Goal: Book appointment/travel/reservation

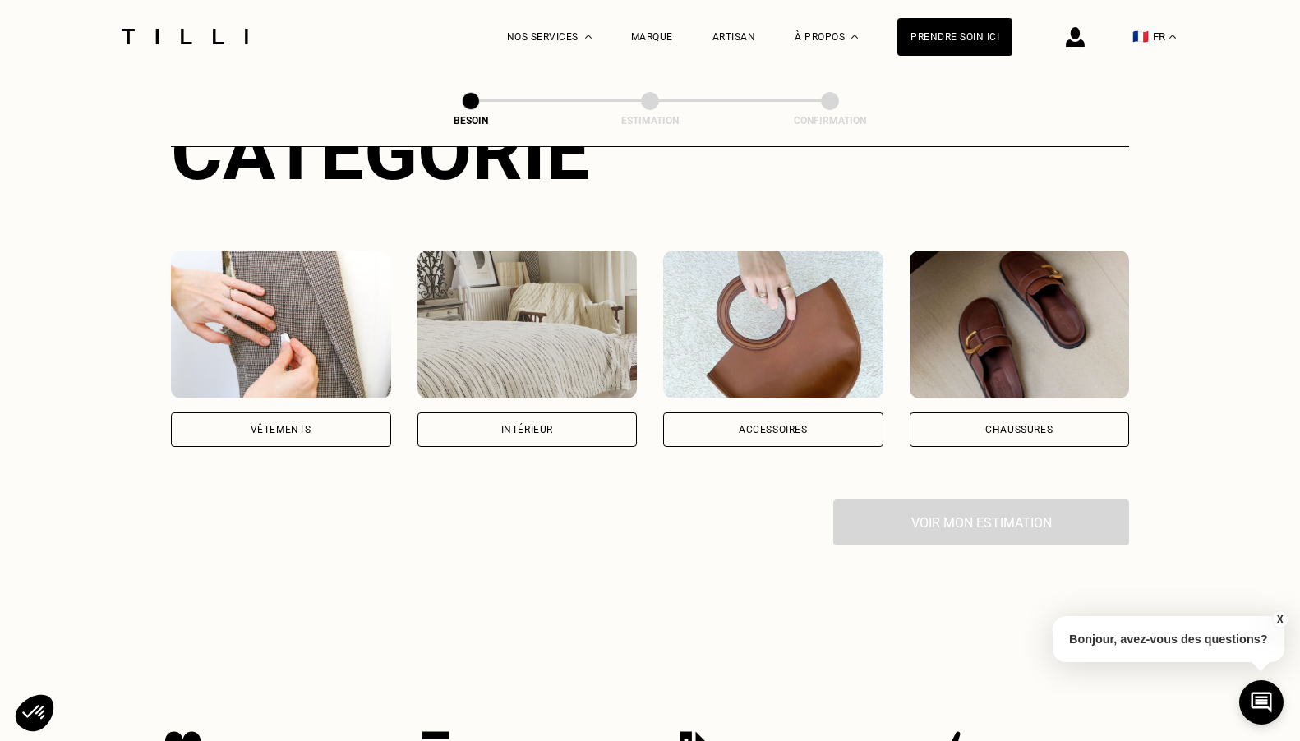
scroll to position [193, 0]
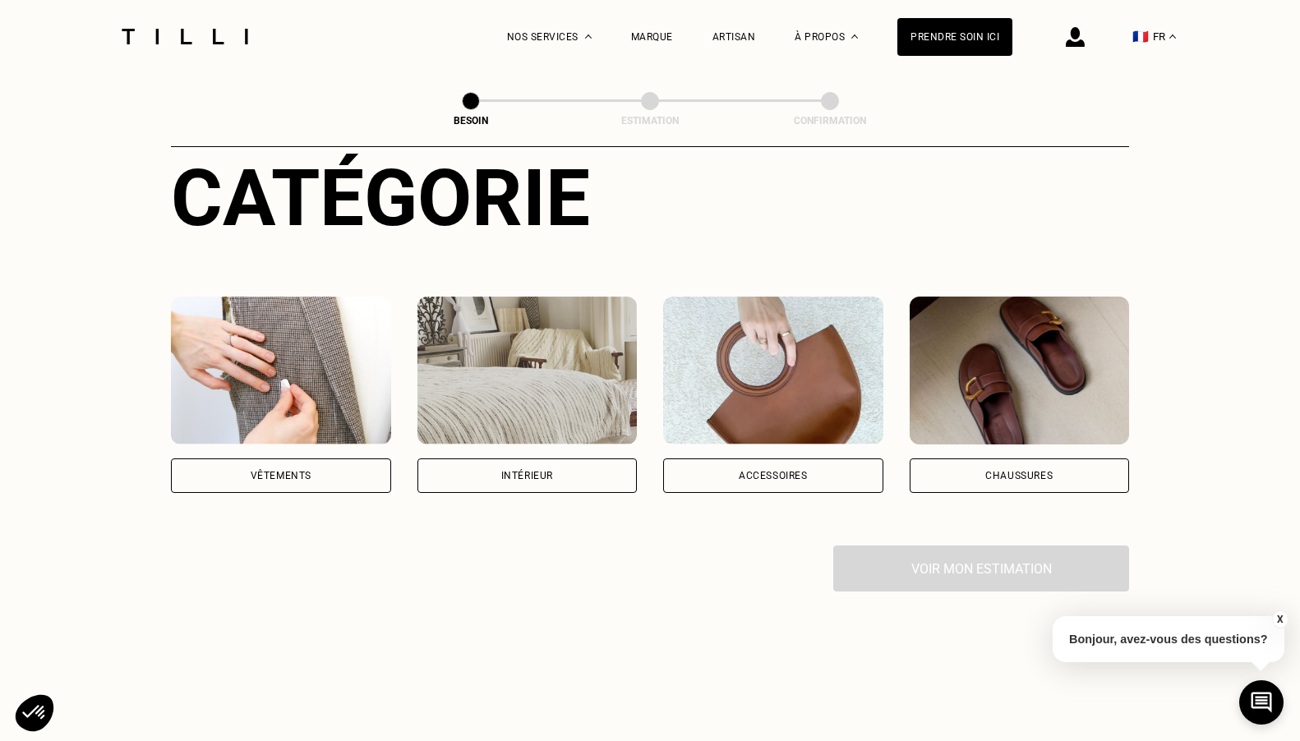
click at [248, 458] on div "Vêtements" at bounding box center [281, 475] width 220 height 35
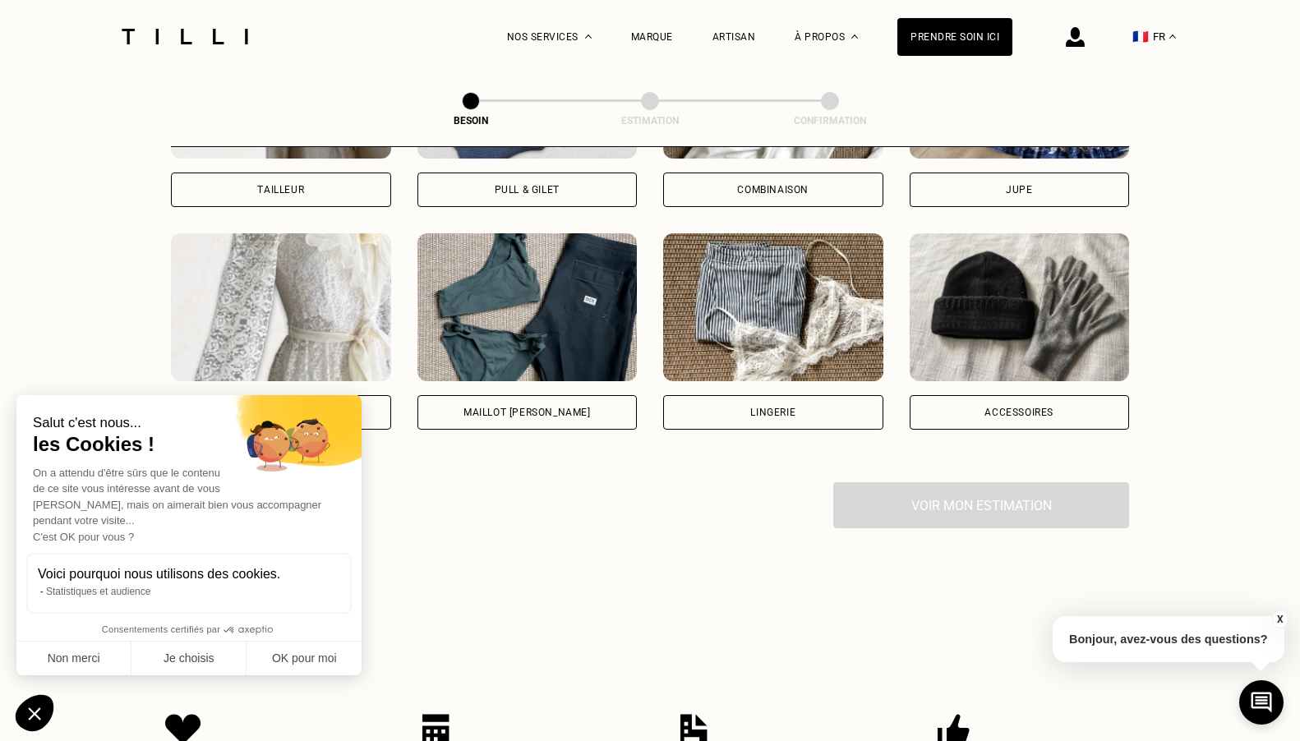
scroll to position [1226, 0]
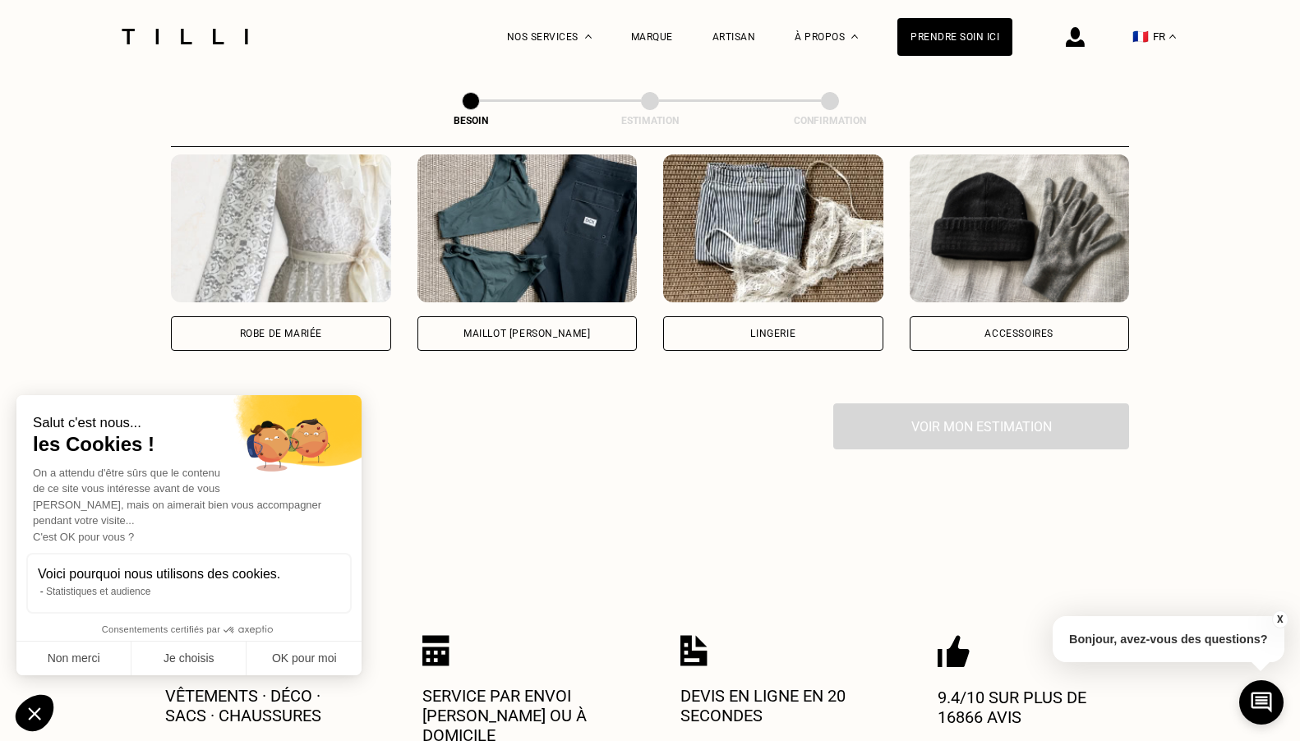
click at [320, 329] on div "Robe de mariée" at bounding box center [281, 334] width 82 height 10
select select "FR"
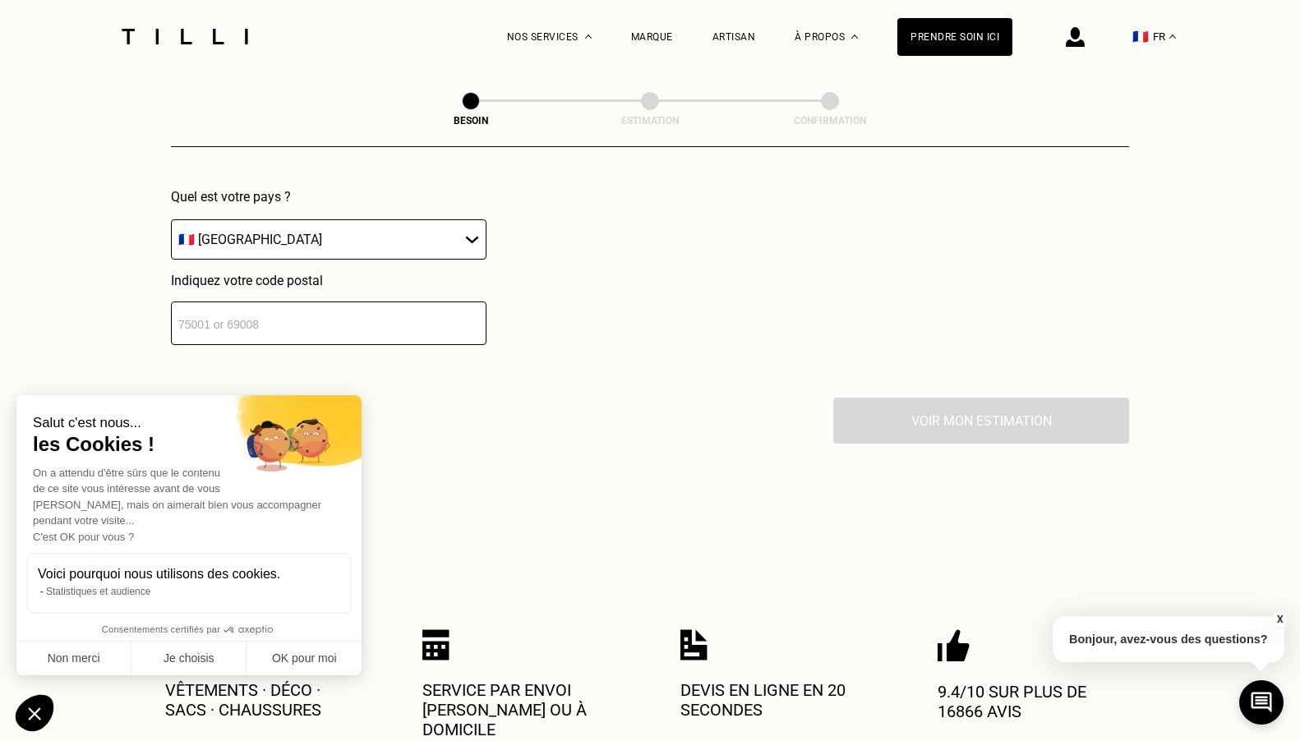
scroll to position [1642, 0]
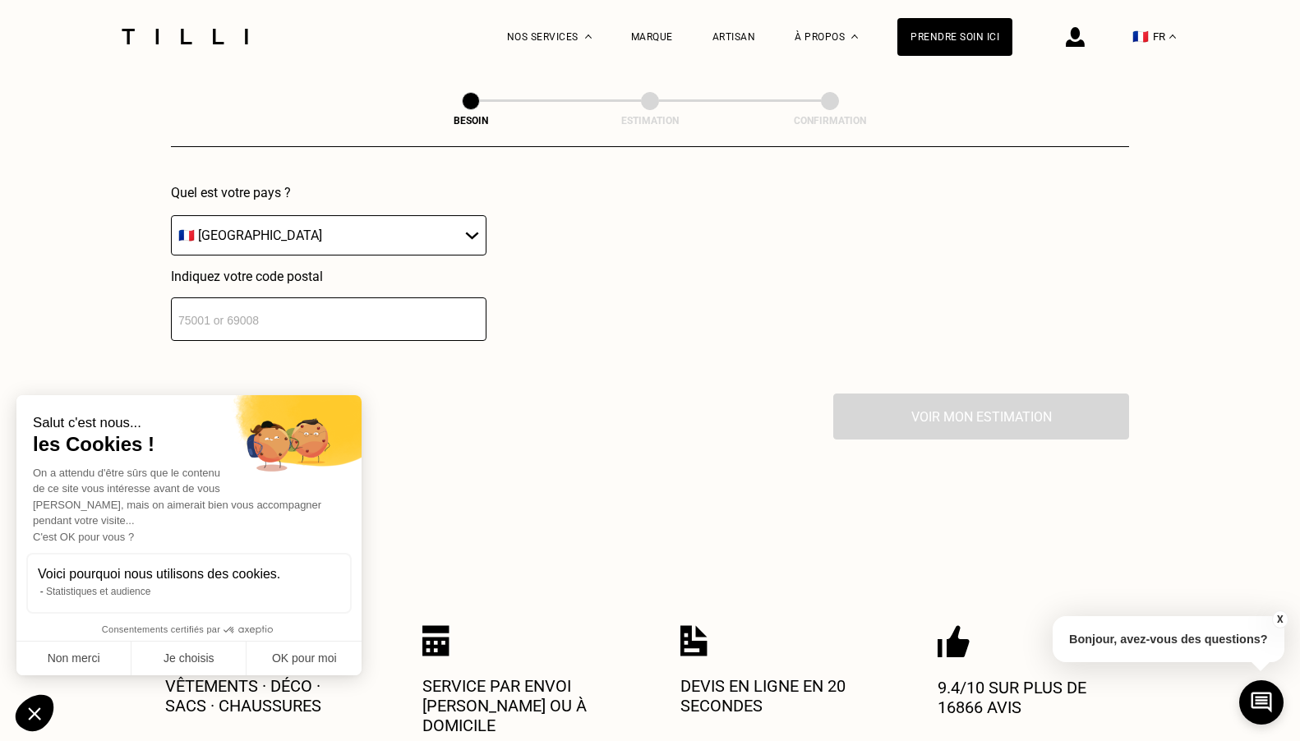
click at [319, 308] on input "number" at bounding box center [328, 319] width 315 height 44
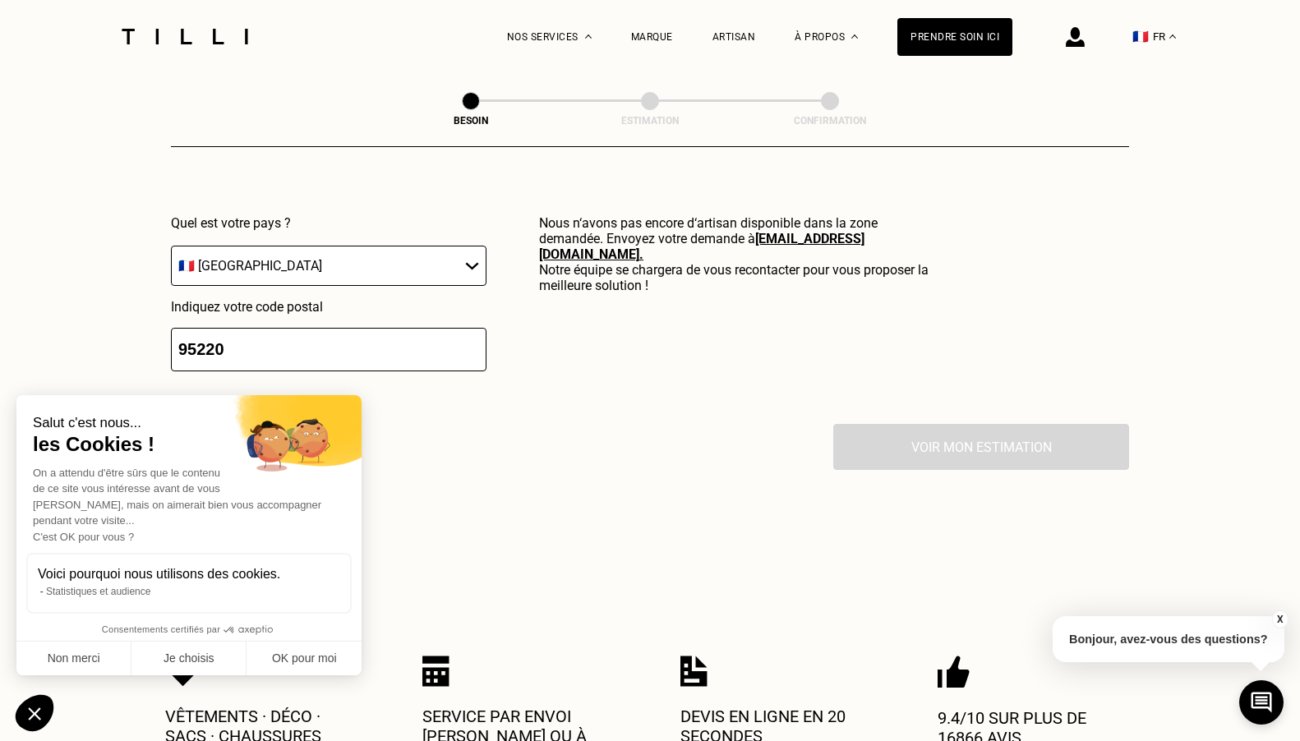
scroll to position [1613, 0]
click at [246, 336] on input "95220" at bounding box center [328, 348] width 315 height 44
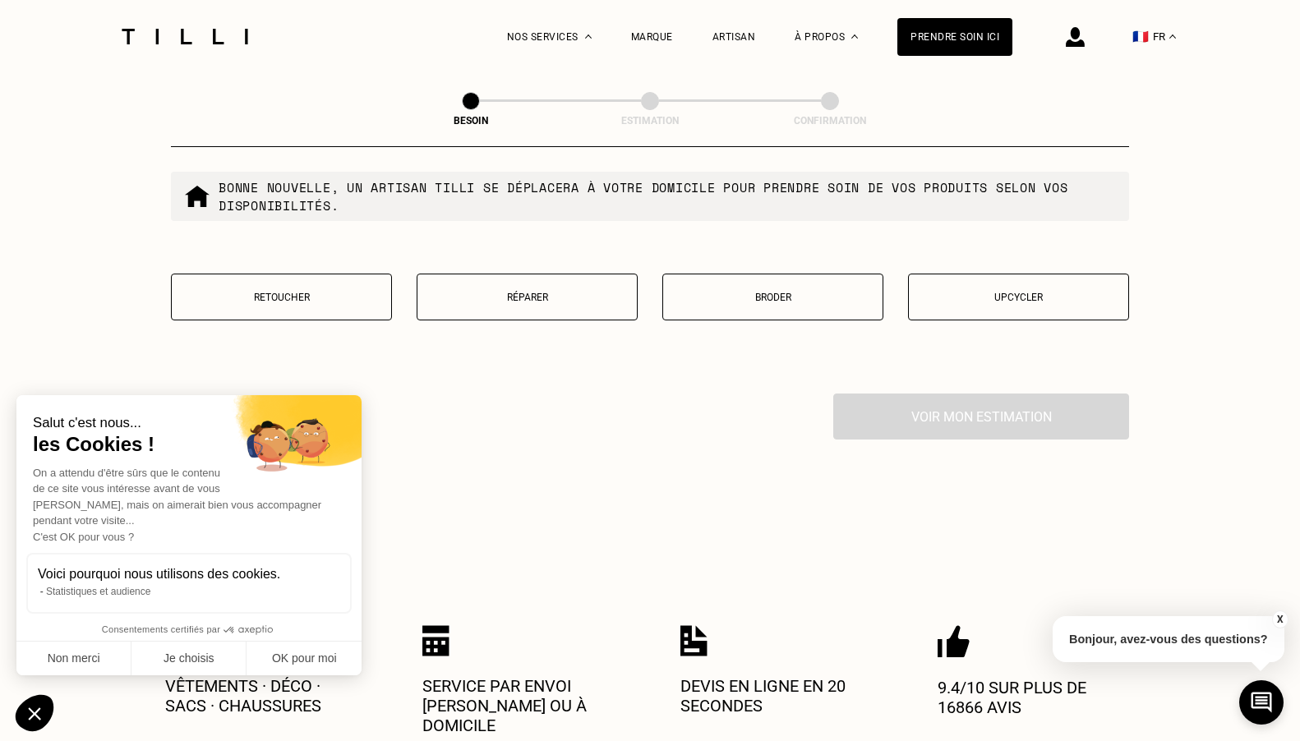
scroll to position [2063, 0]
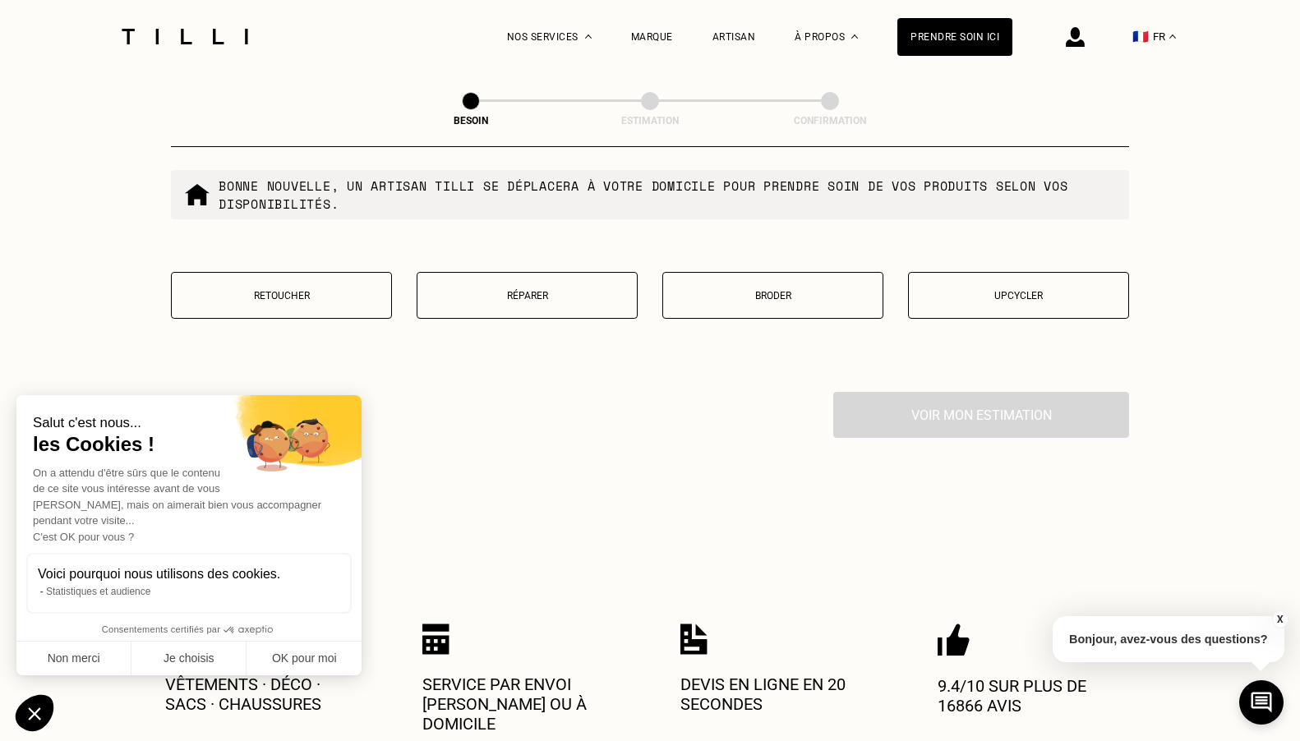
type input "92110"
click at [264, 290] on p "Retoucher" at bounding box center [281, 296] width 203 height 12
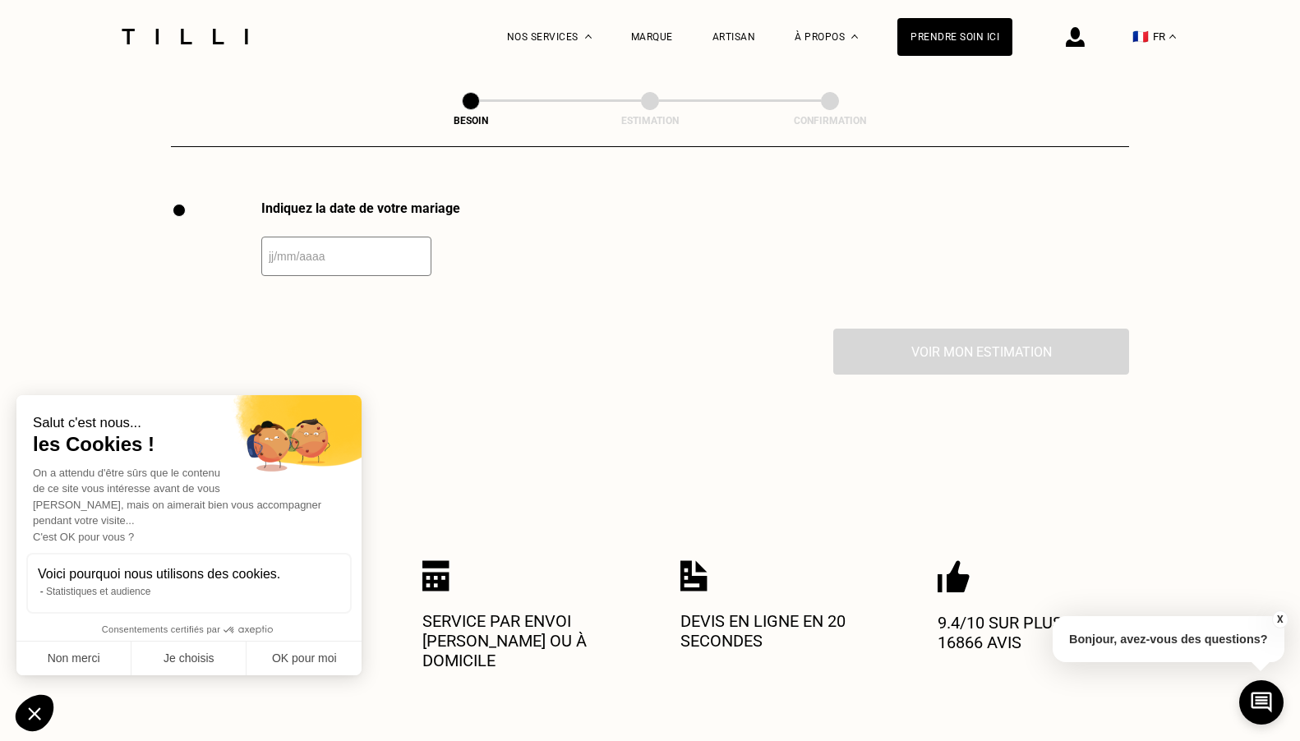
scroll to position [2257, 0]
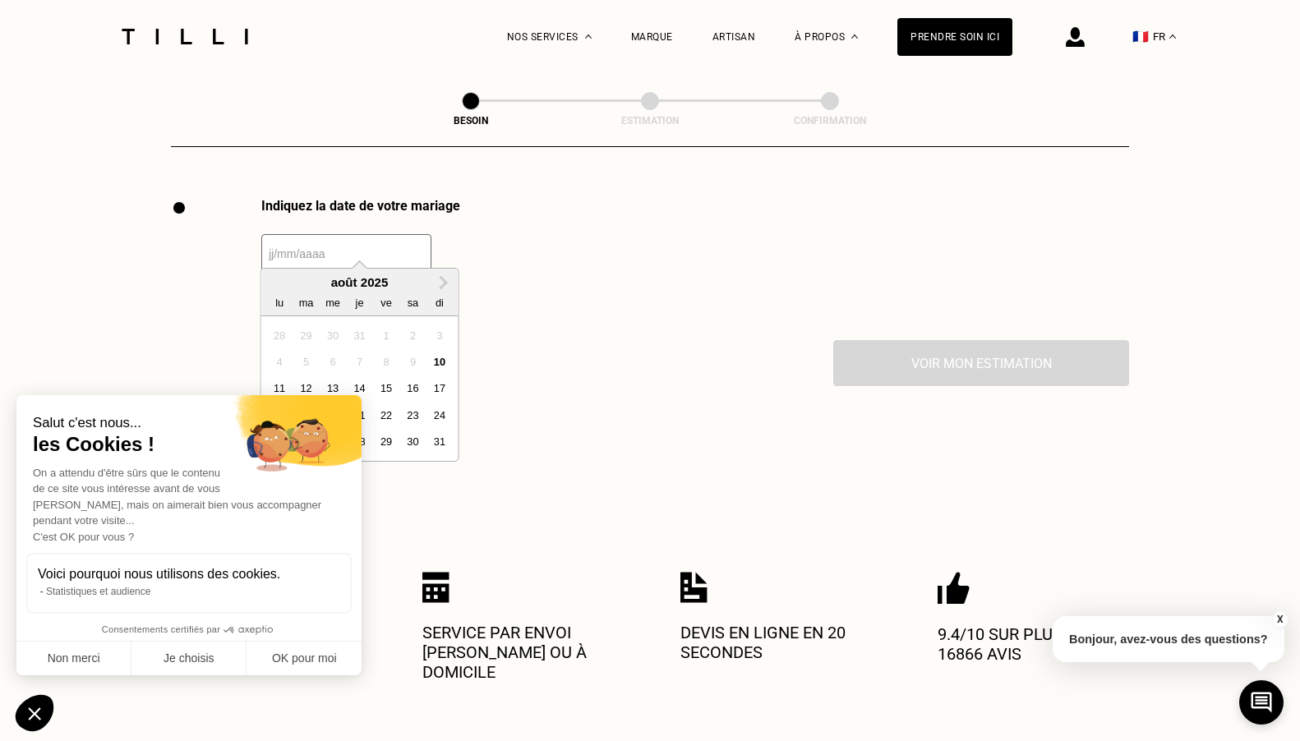
click at [366, 242] on input "text" at bounding box center [346, 253] width 170 height 39
click at [442, 284] on span "Next Month" at bounding box center [442, 283] width 0 height 20
click at [383, 337] on div "5" at bounding box center [386, 335] width 22 height 22
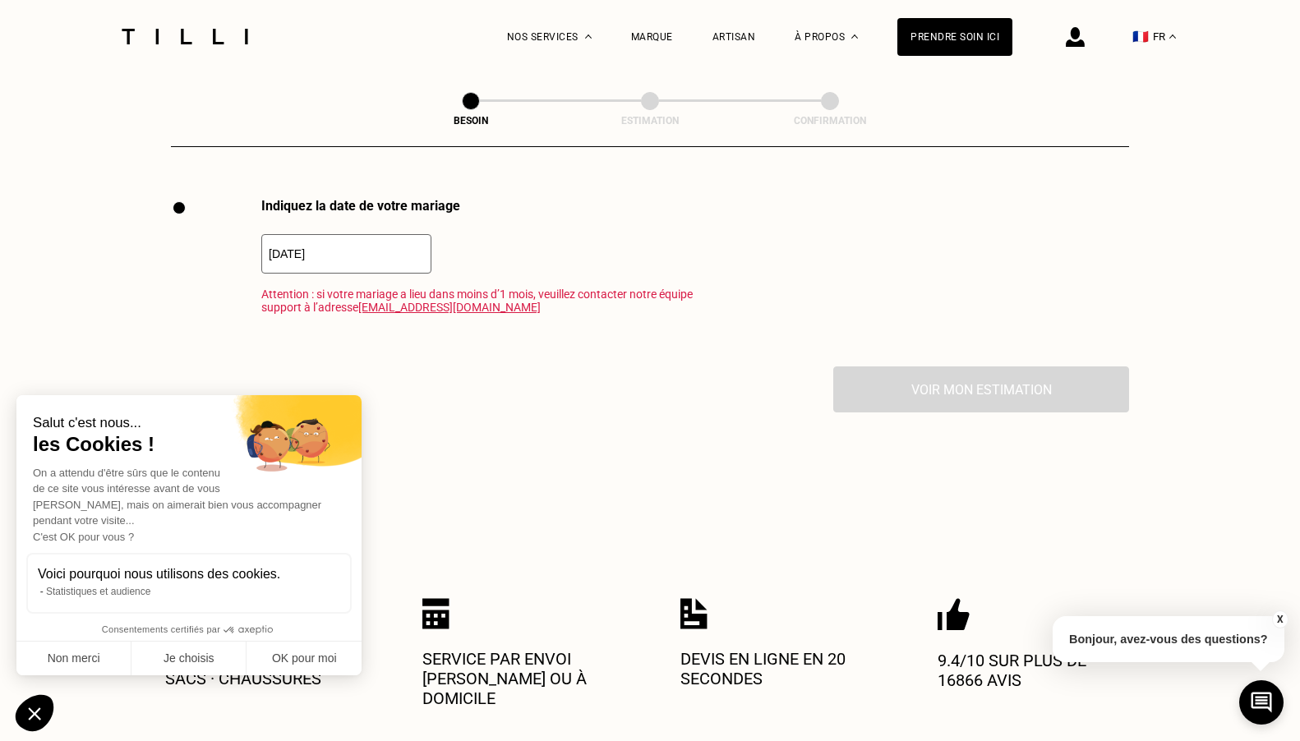
click at [374, 249] on input "[DATE]" at bounding box center [346, 253] width 170 height 39
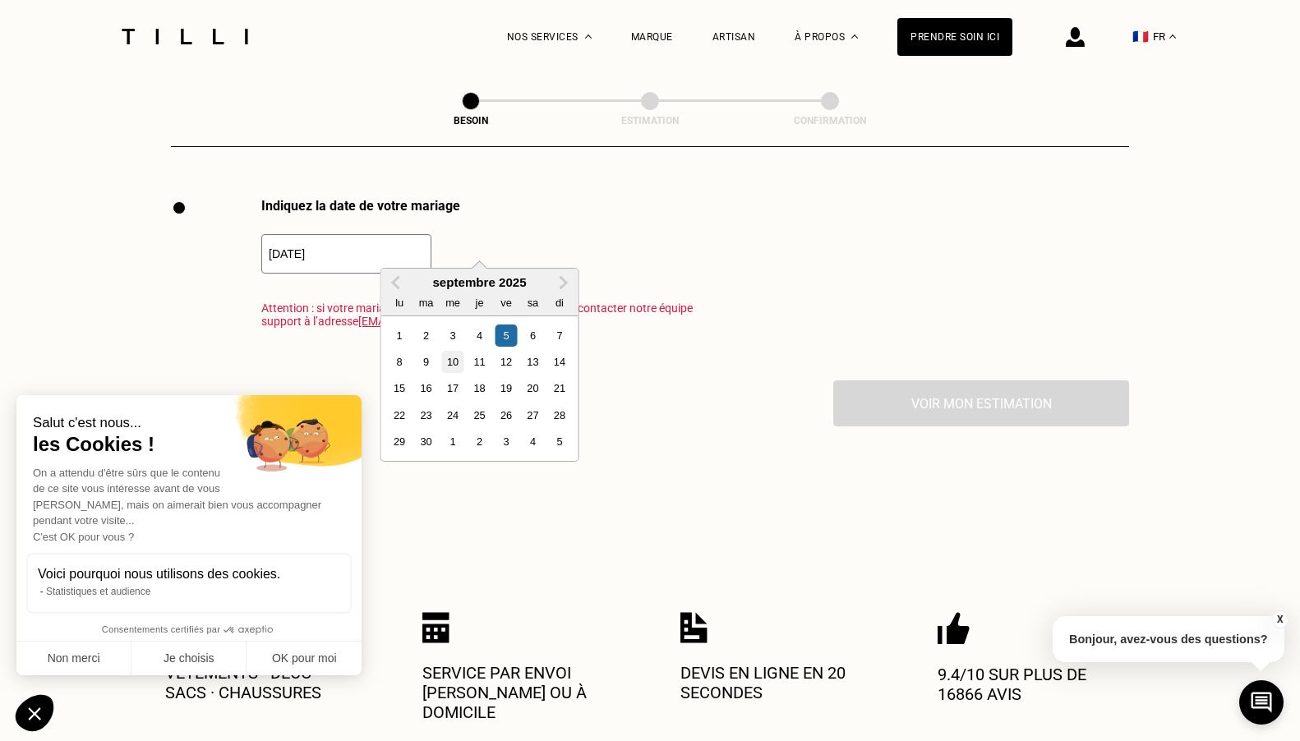
click at [451, 363] on div "10" at bounding box center [452, 362] width 22 height 22
click at [403, 244] on input "[DATE]" at bounding box center [346, 253] width 170 height 39
click at [484, 357] on div "11" at bounding box center [479, 362] width 22 height 22
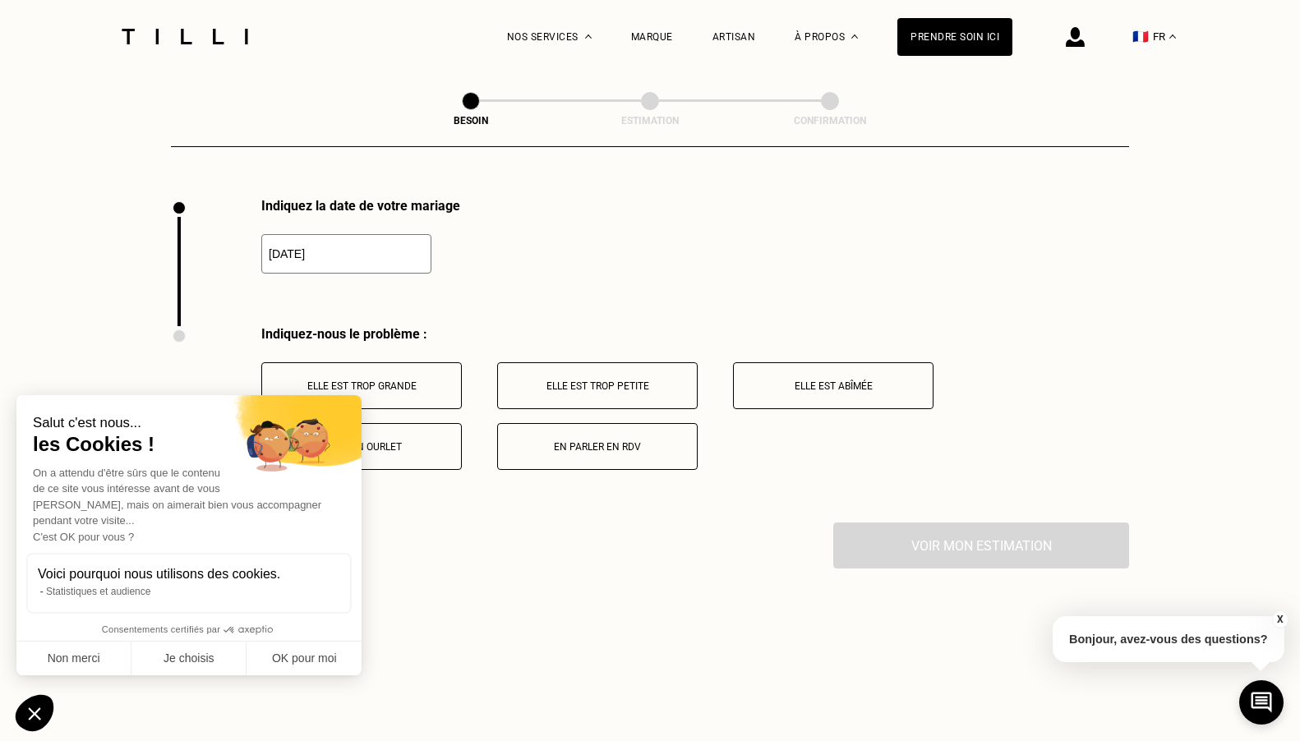
type input "[DATE]"
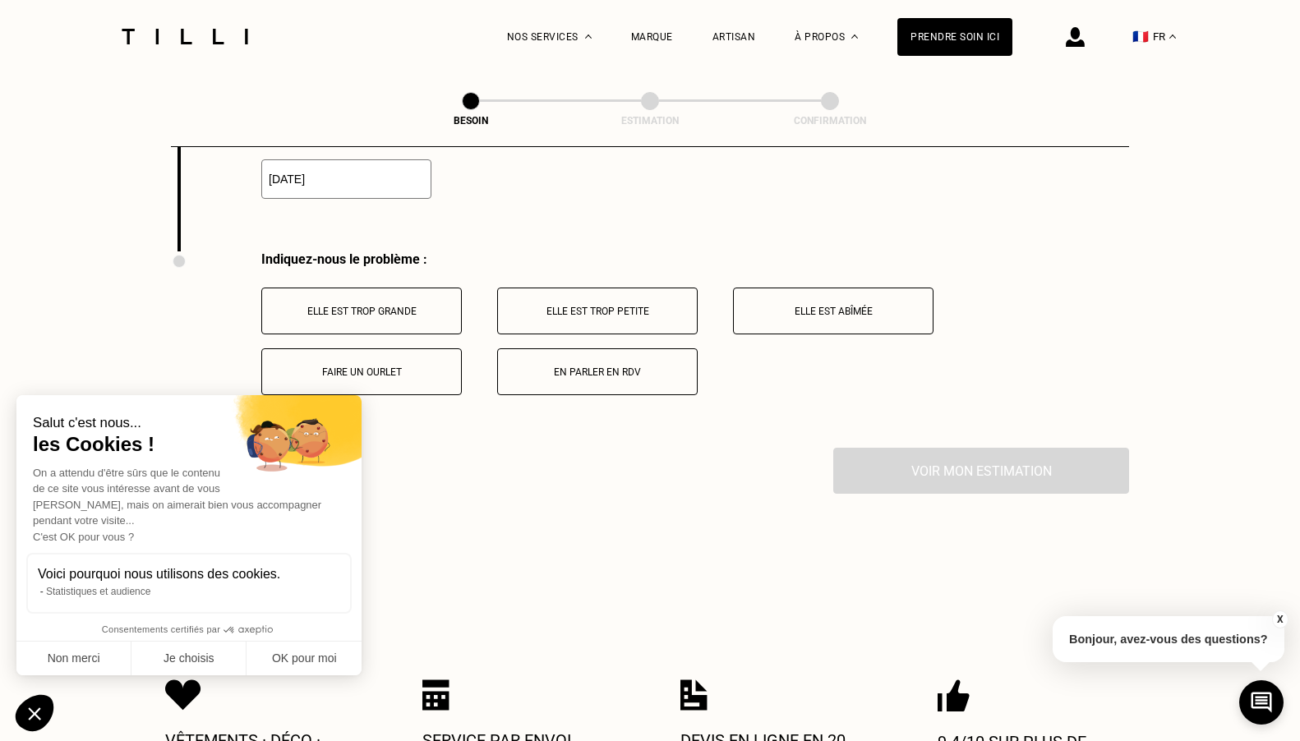
scroll to position [2343, 0]
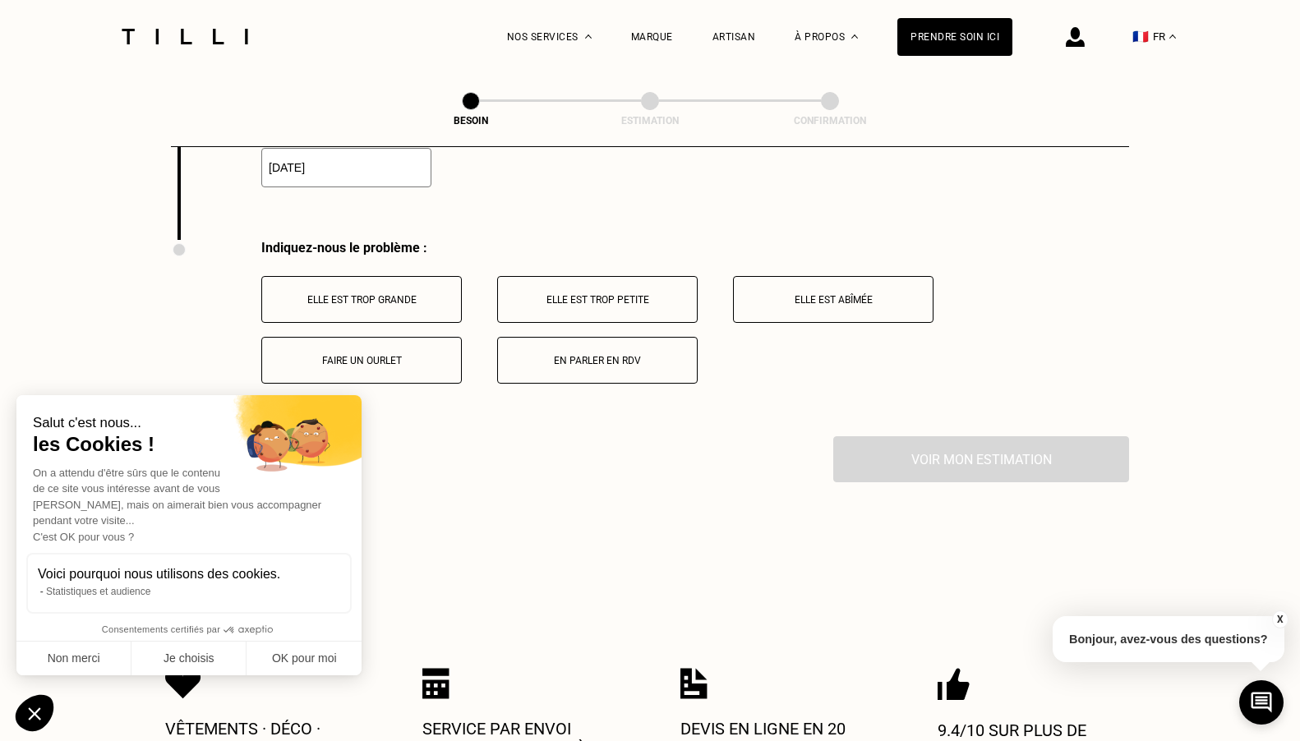
click at [610, 355] on p "En parler en RDV" at bounding box center [597, 361] width 182 height 12
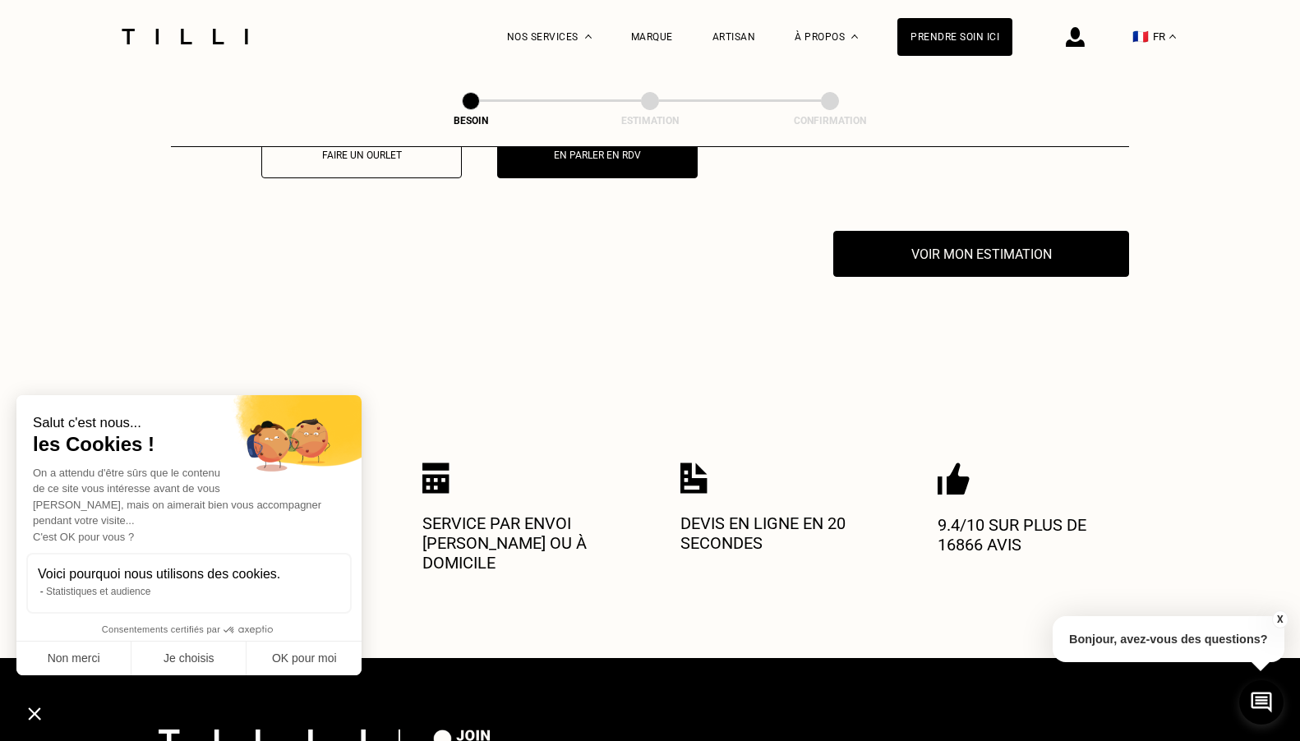
scroll to position [2581, 0]
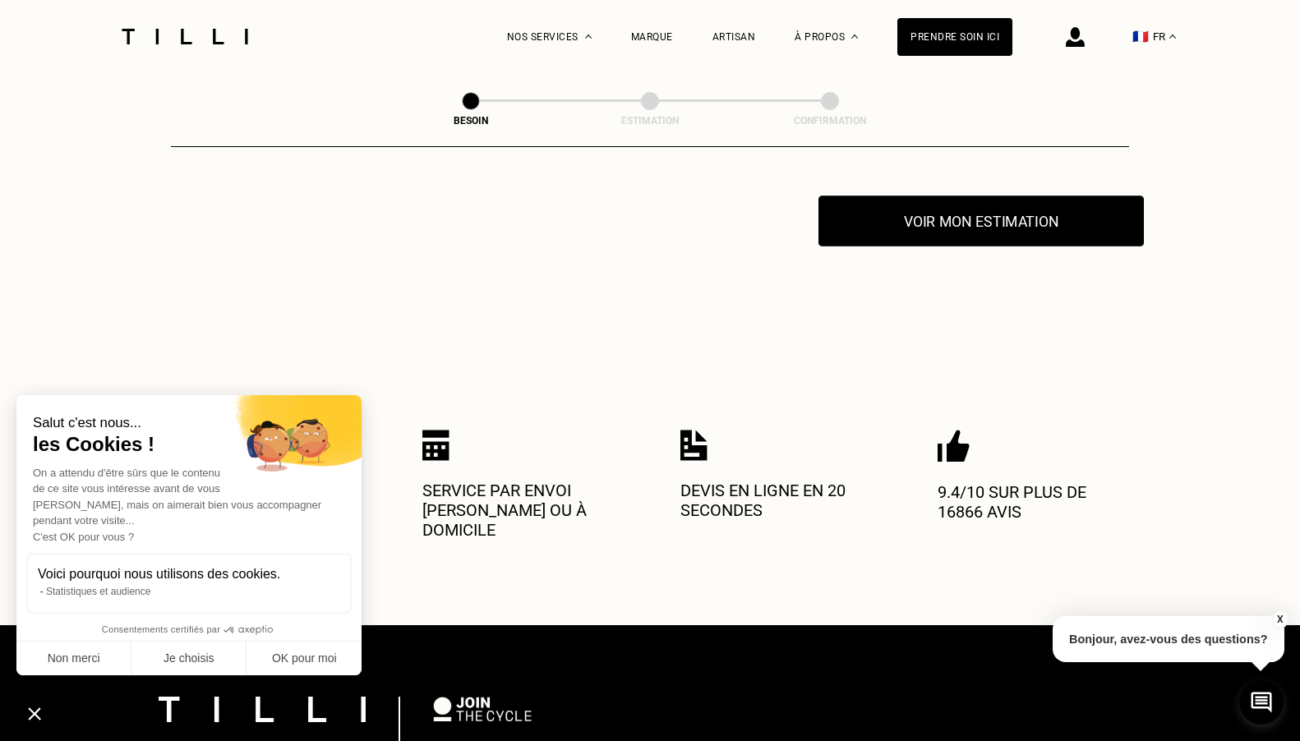
click at [1043, 210] on button "Voir mon estimation" at bounding box center [980, 221] width 325 height 51
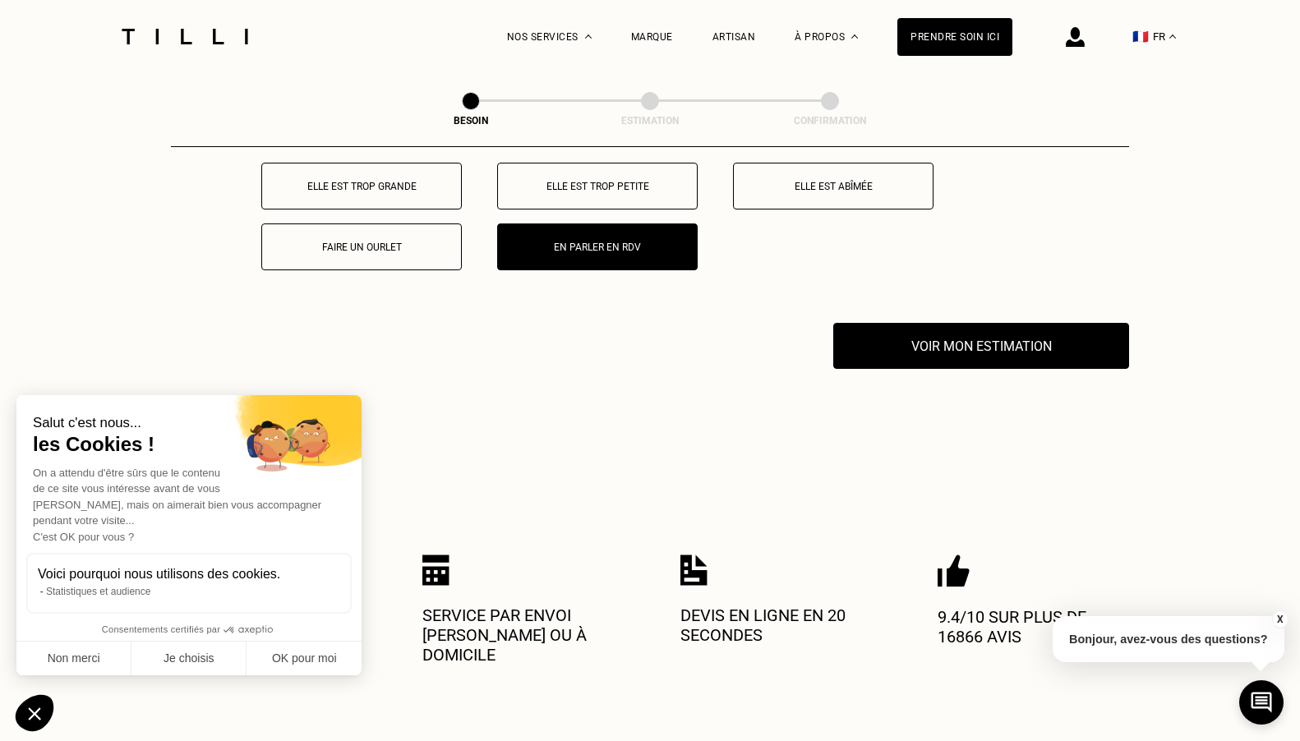
scroll to position [2405, 0]
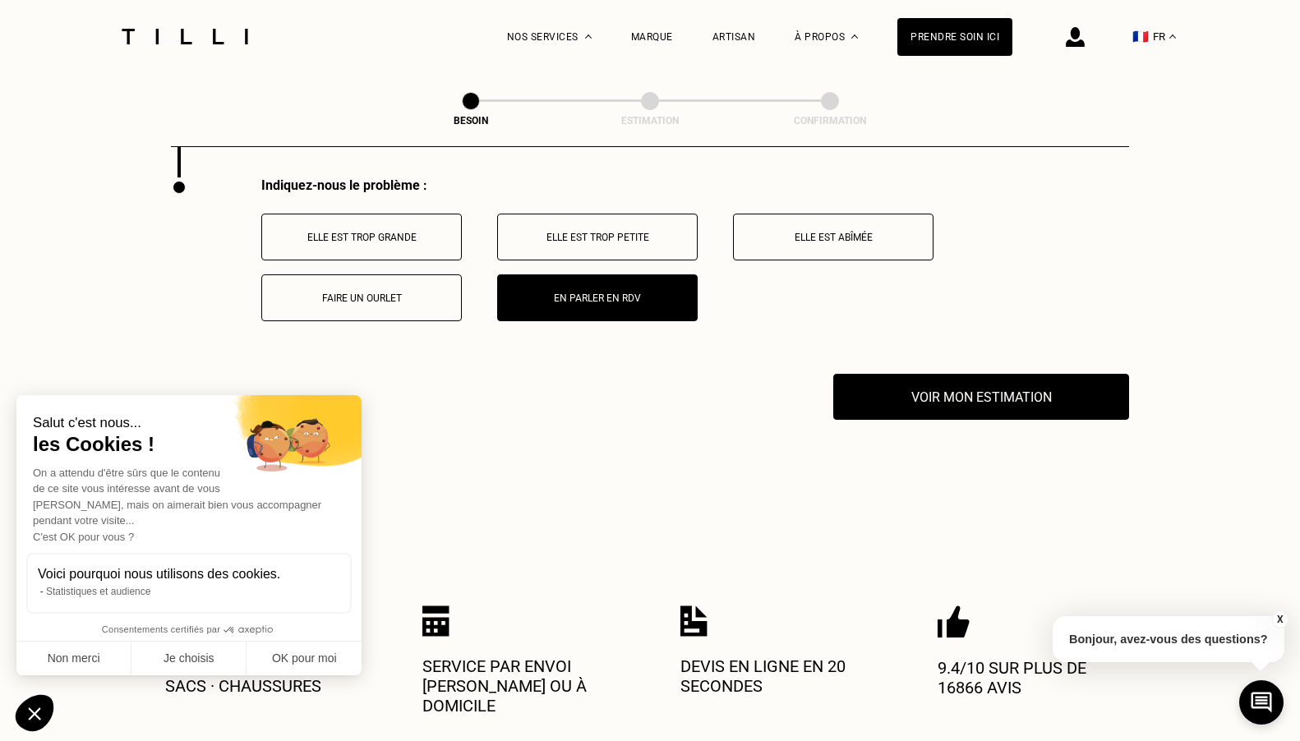
click at [453, 220] on button "Elle est trop grande" at bounding box center [361, 237] width 200 height 47
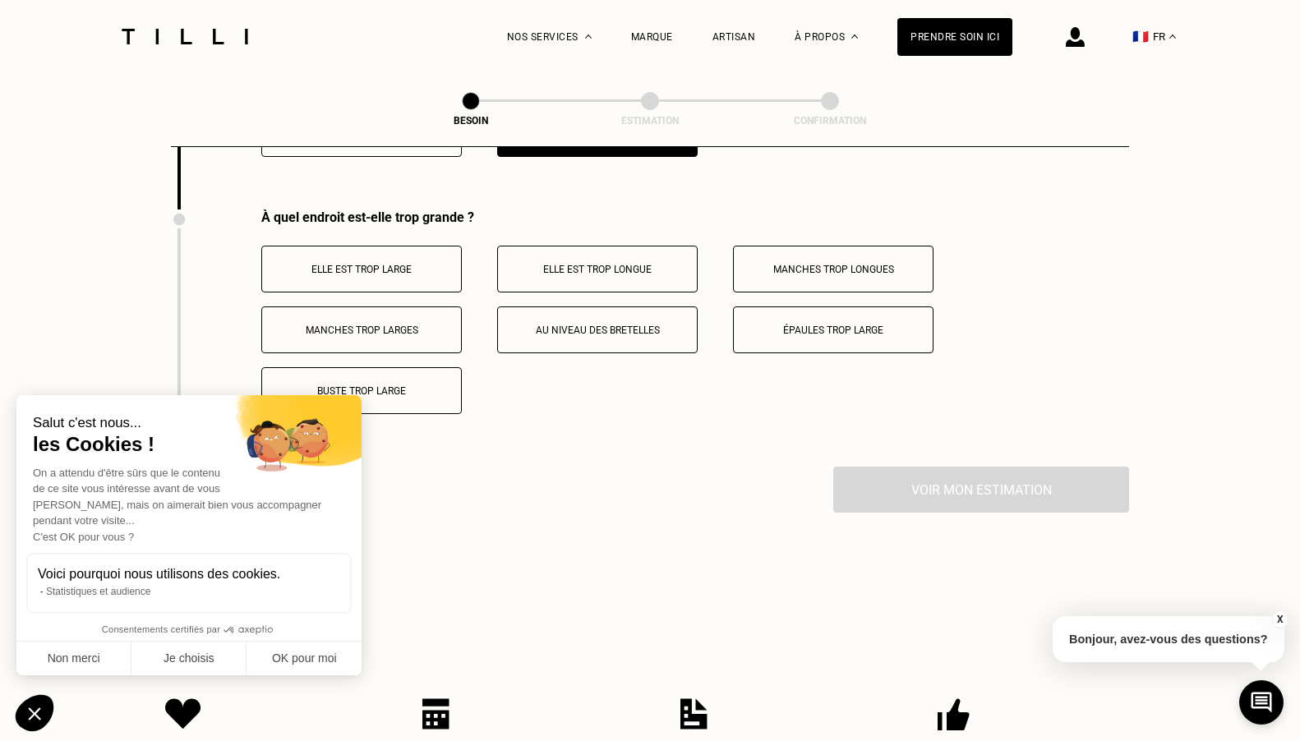
scroll to position [2594, 0]
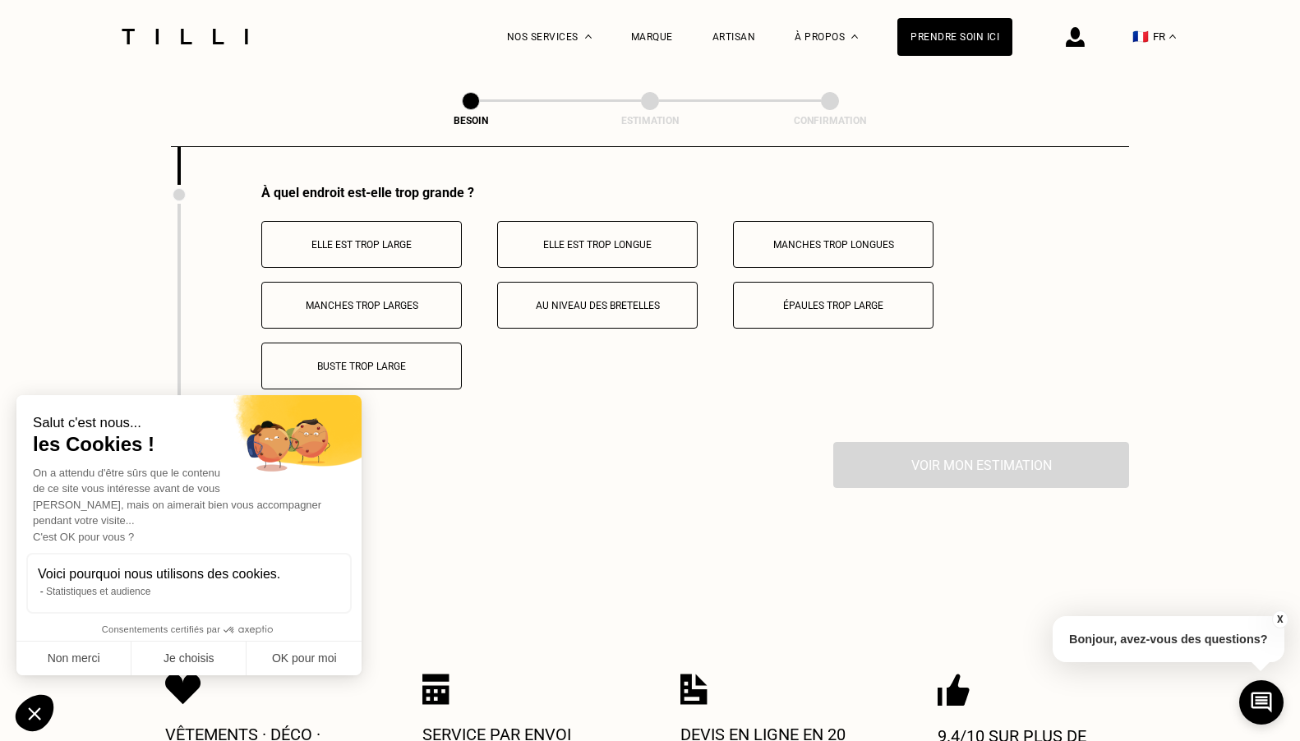
click at [391, 239] on p "Elle est trop large" at bounding box center [361, 245] width 182 height 12
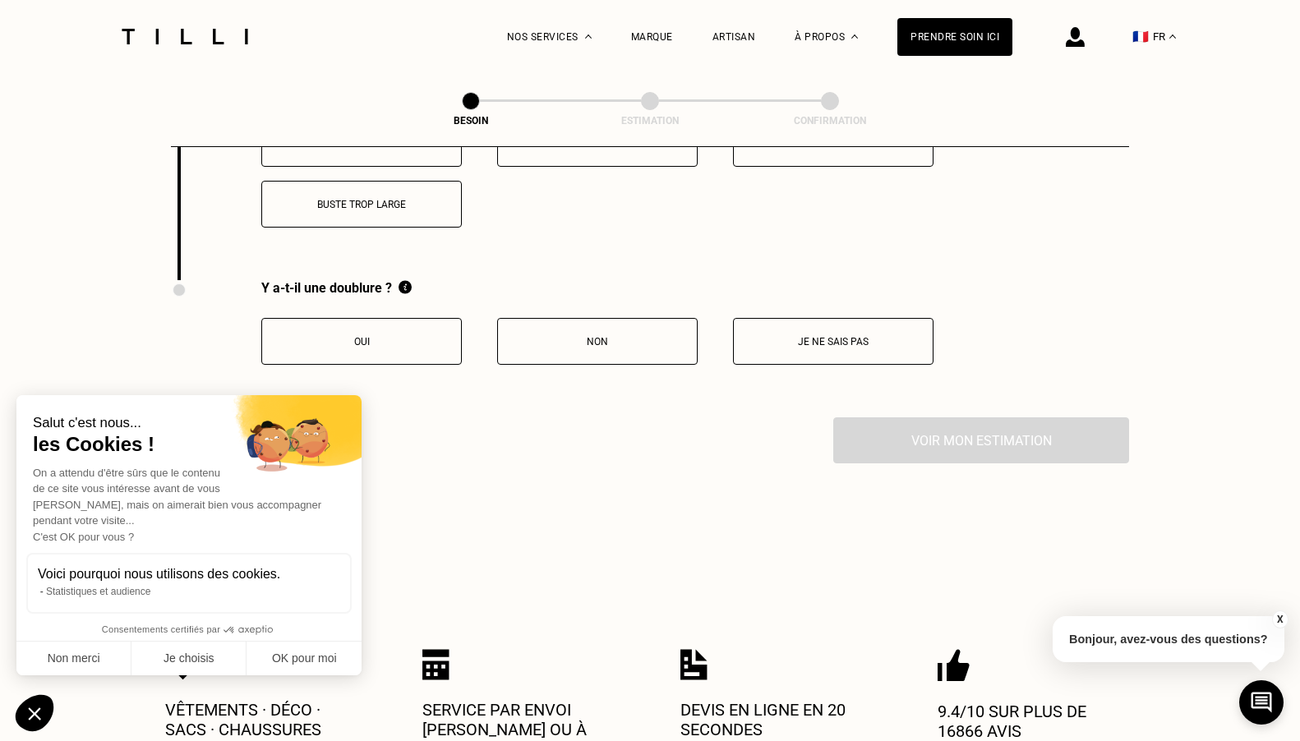
scroll to position [2756, 0]
click at [391, 318] on button "Oui" at bounding box center [361, 341] width 200 height 47
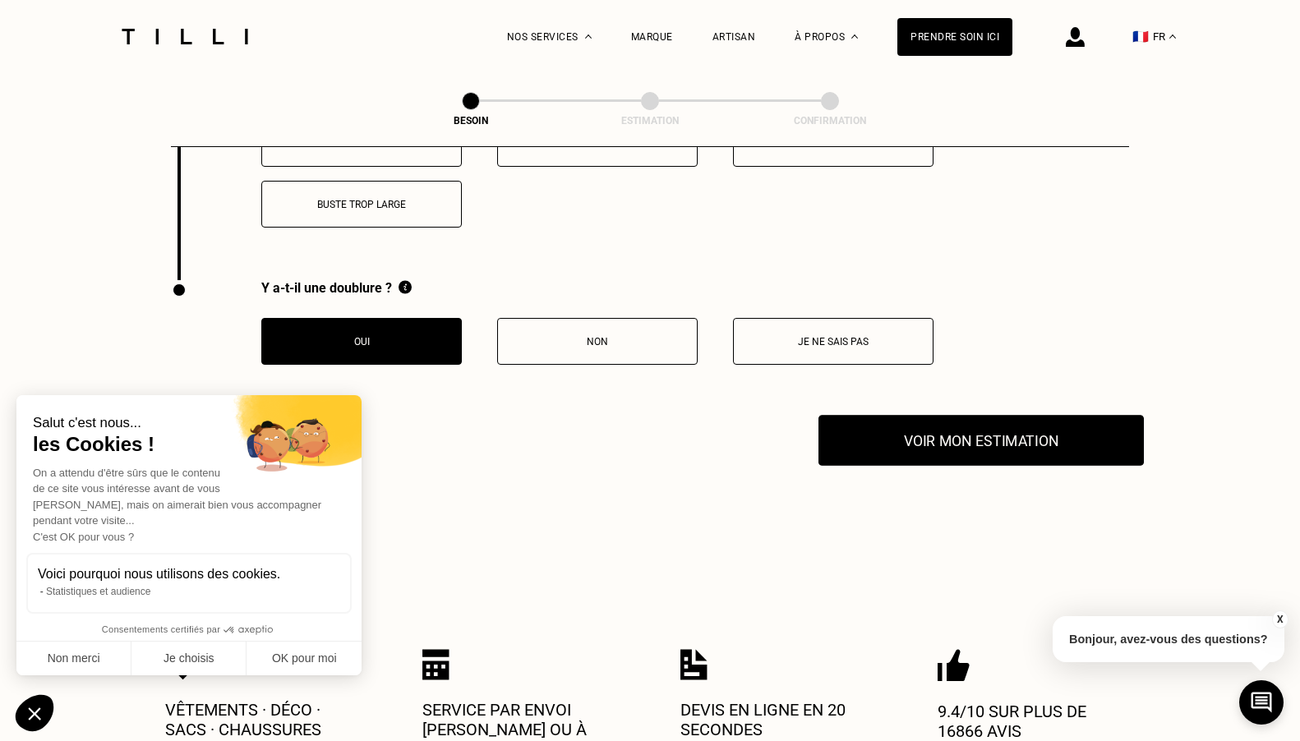
click at [936, 415] on button "Voir mon estimation" at bounding box center [980, 440] width 325 height 51
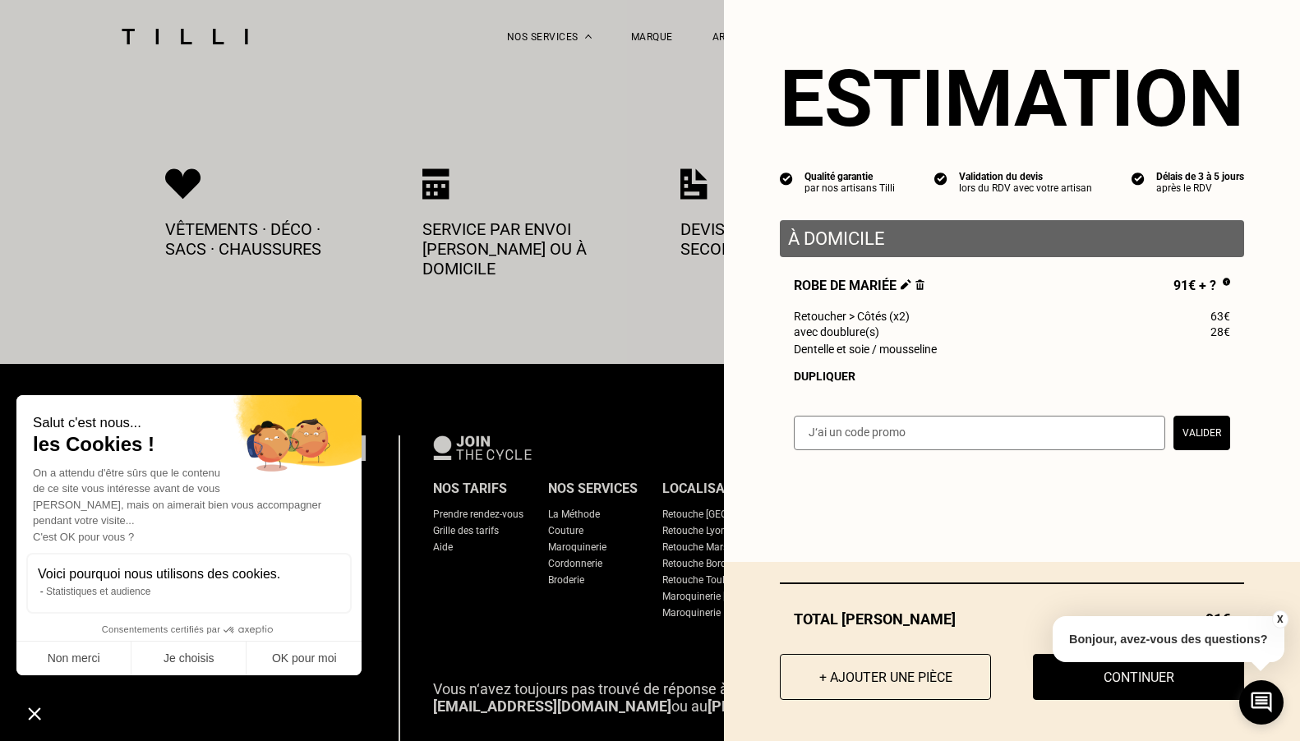
scroll to position [3260, 0]
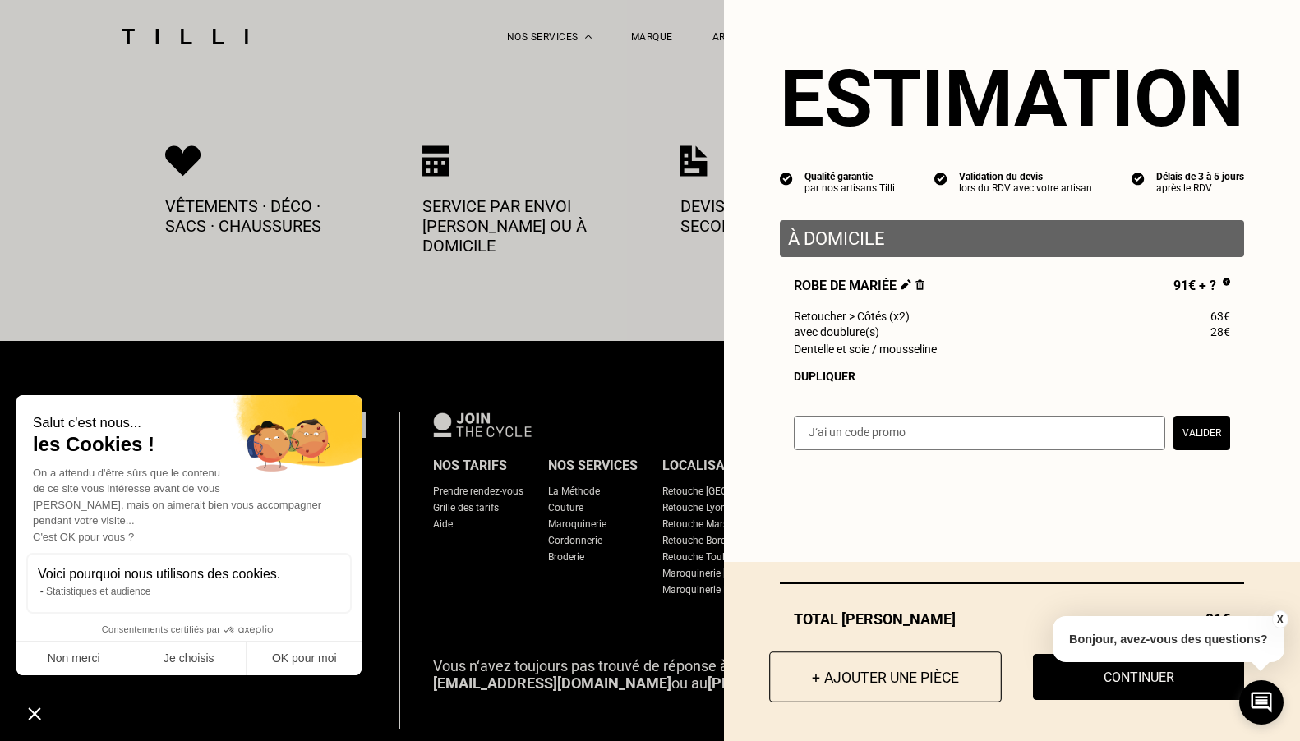
click at [945, 674] on button "+ Ajouter une pièce" at bounding box center [885, 676] width 232 height 51
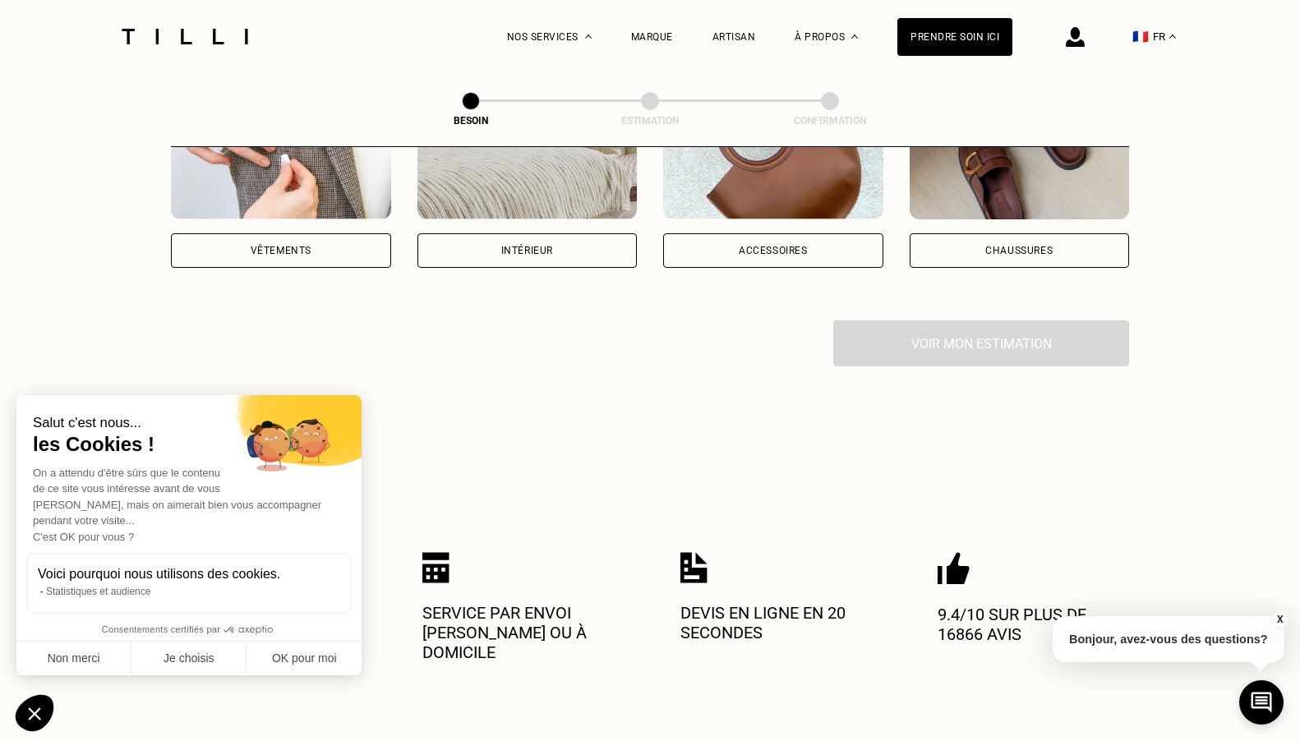
scroll to position [415, 0]
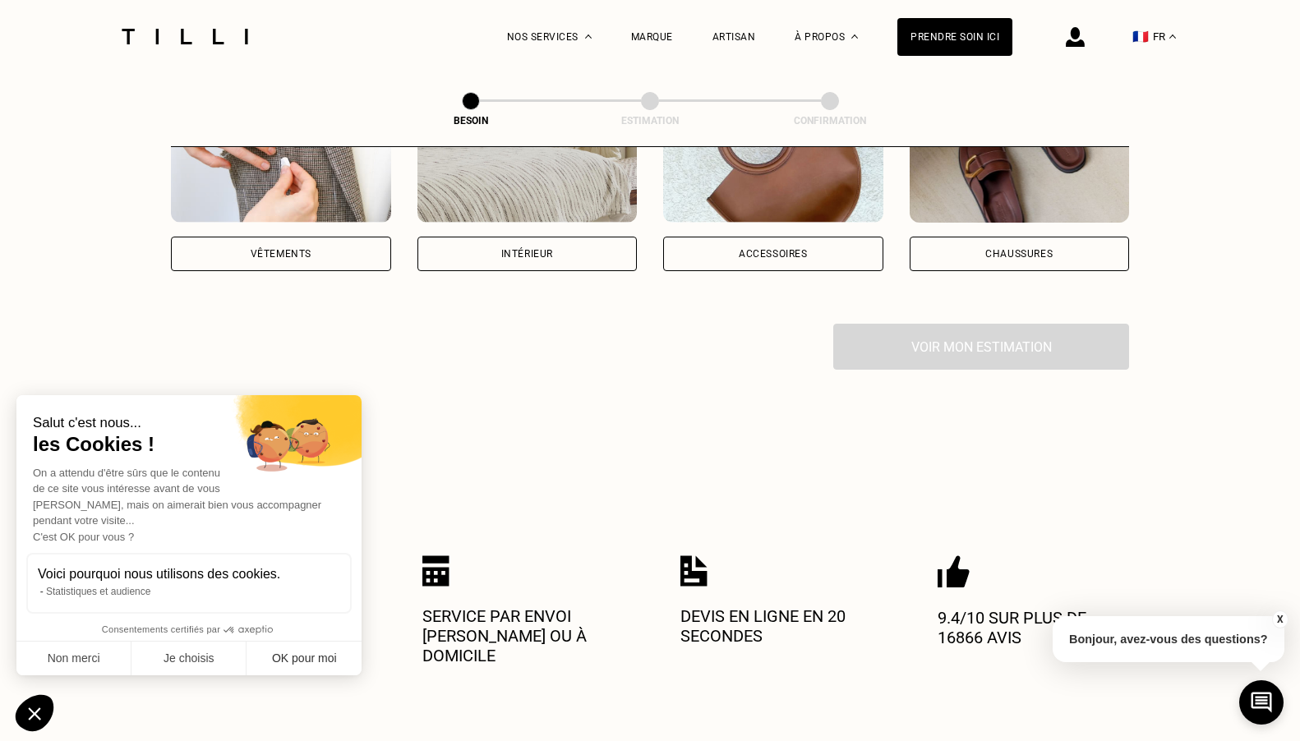
click at [288, 657] on button "OK pour moi" at bounding box center [303, 659] width 115 height 35
checkbox input "true"
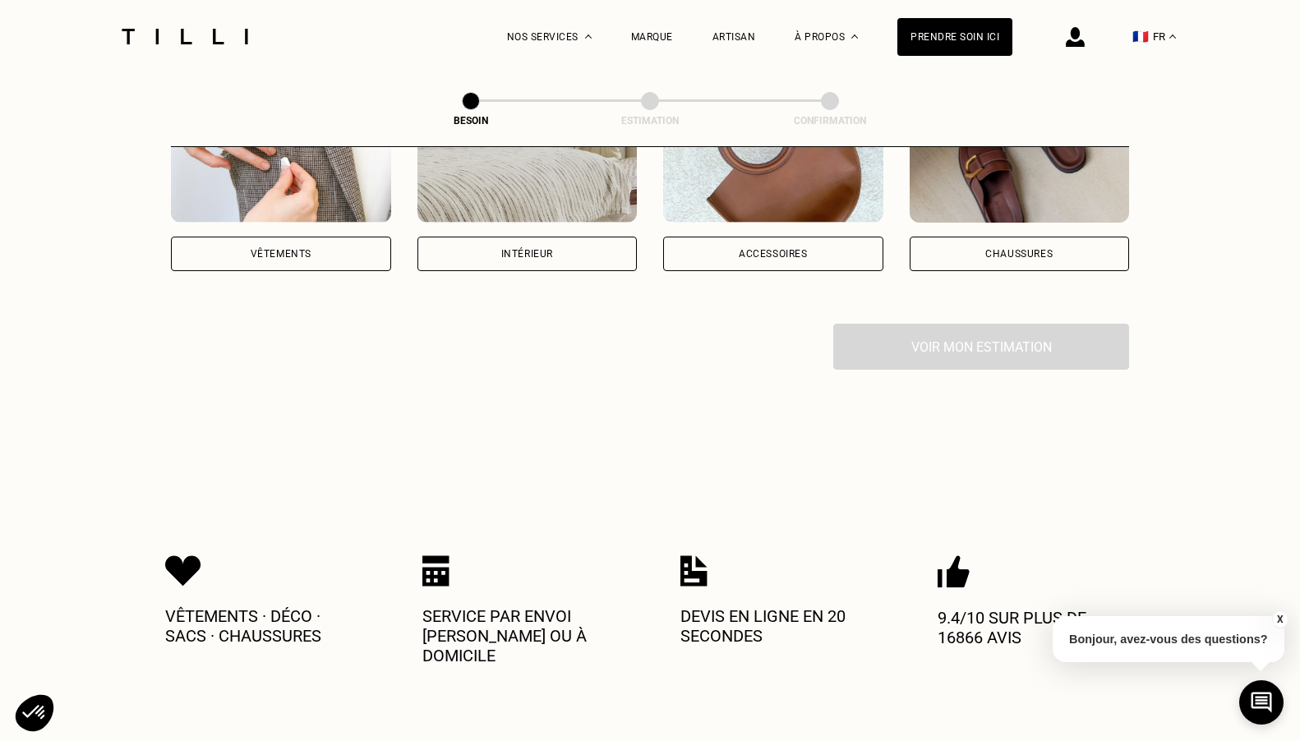
click at [314, 237] on div "Vêtements" at bounding box center [281, 254] width 220 height 35
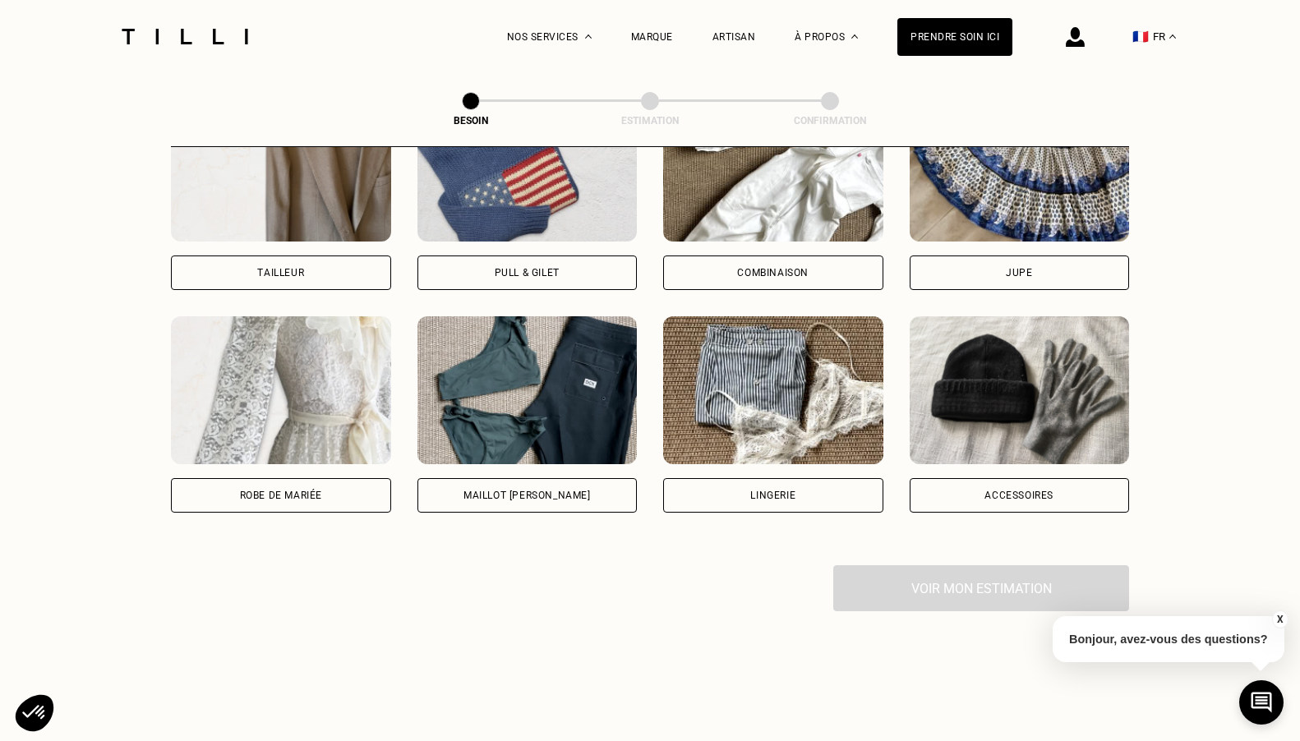
scroll to position [1149, 0]
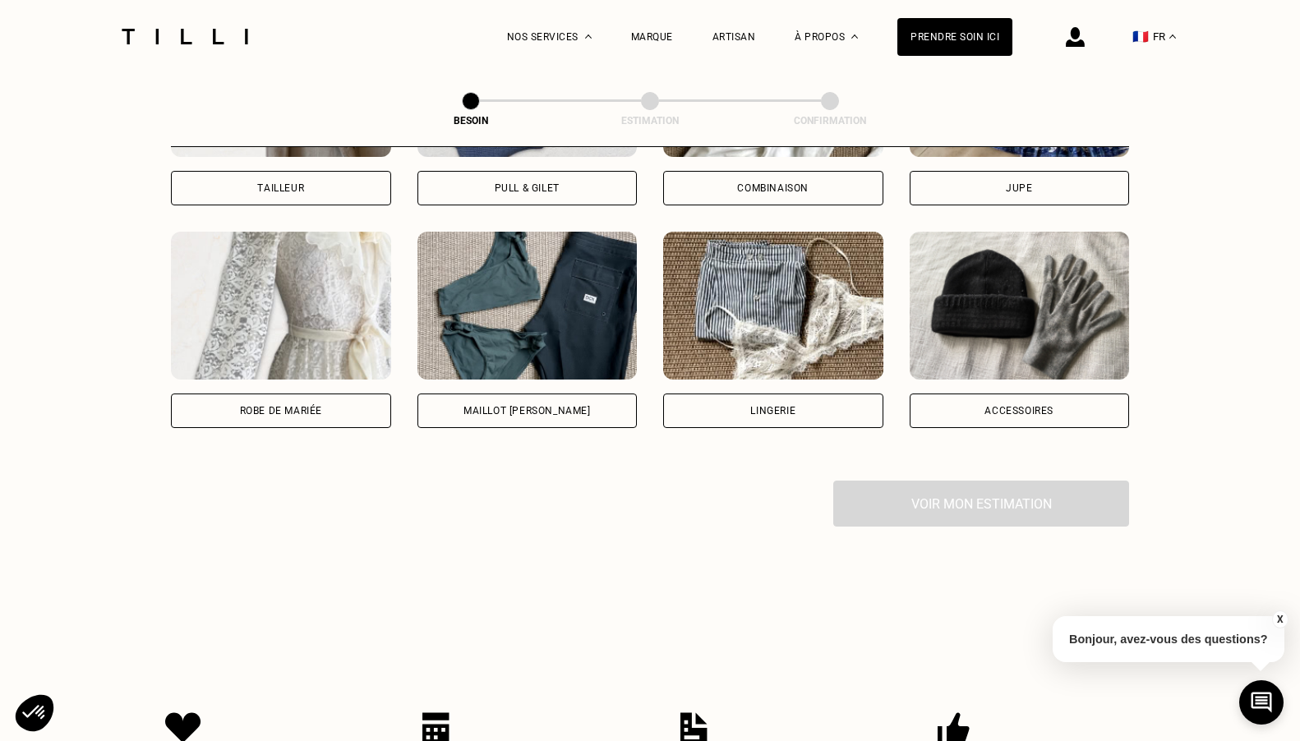
click at [263, 406] on div "Robe de mariée" at bounding box center [281, 411] width 82 height 10
select select "FR"
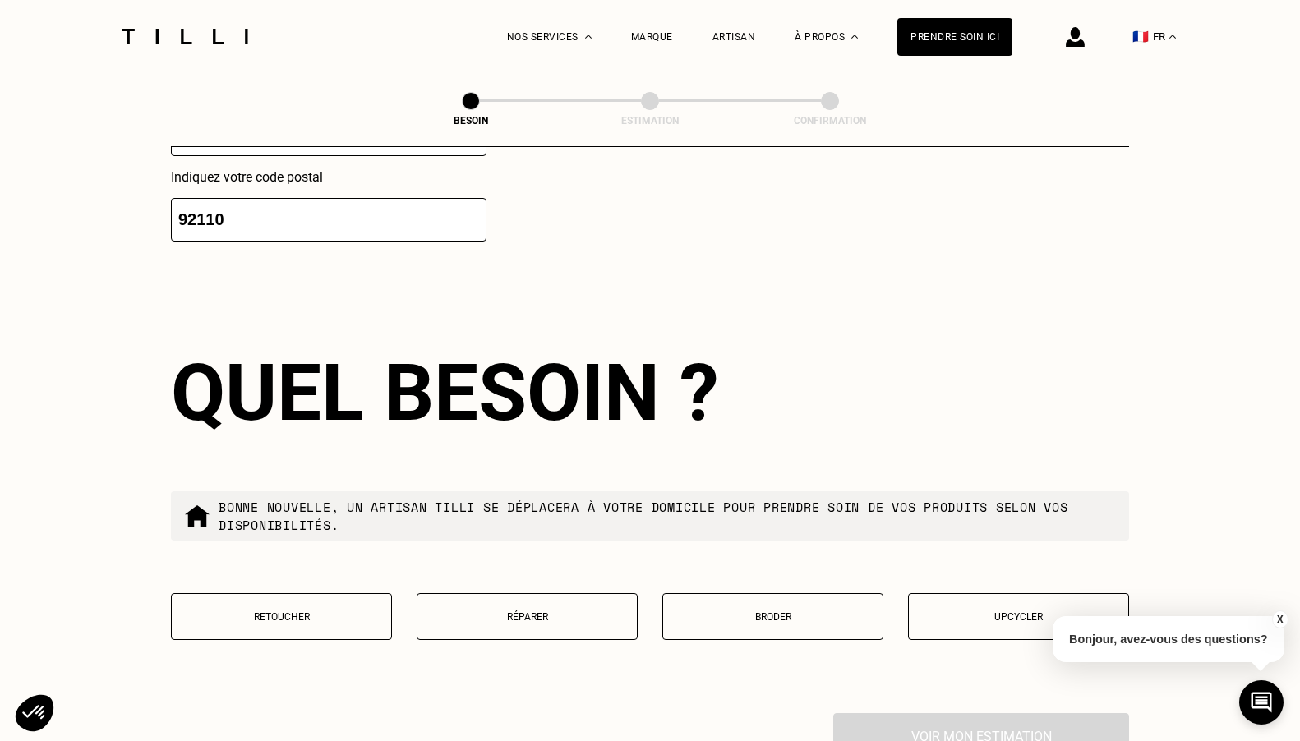
scroll to position [1884, 0]
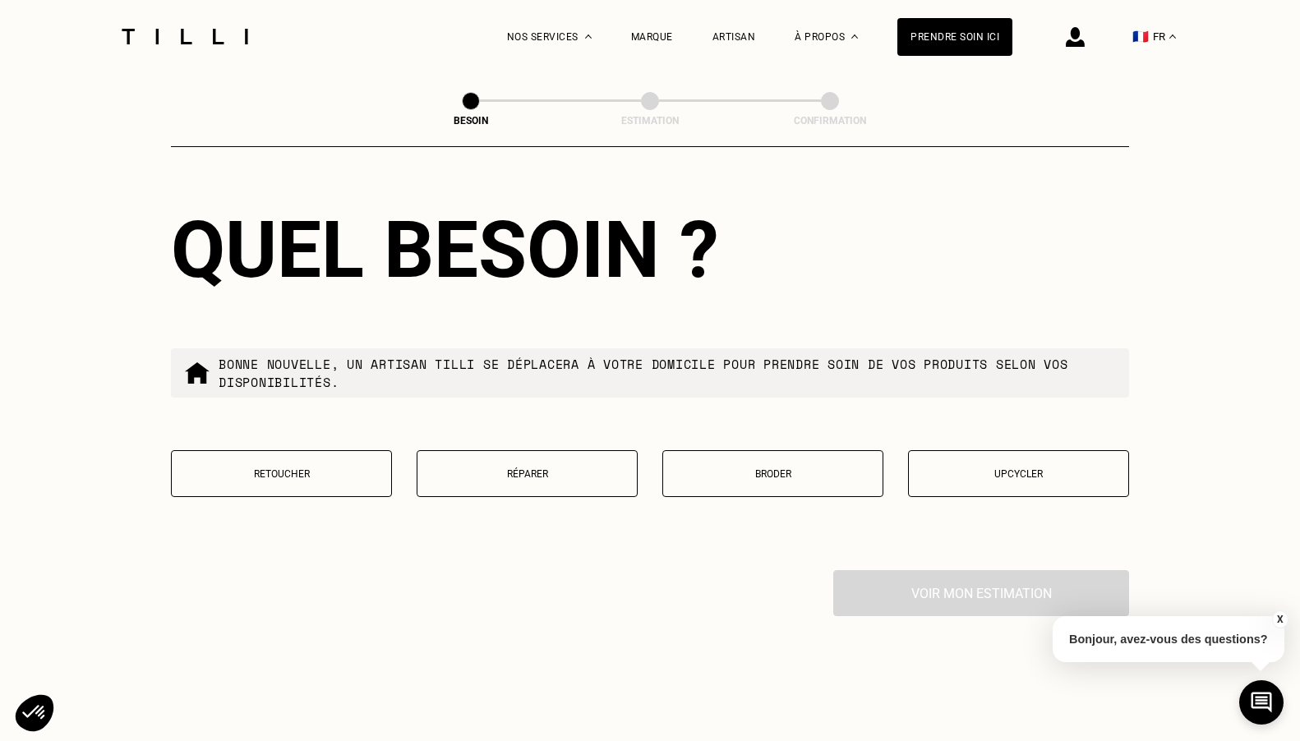
click at [320, 468] on p "Retoucher" at bounding box center [281, 474] width 203 height 12
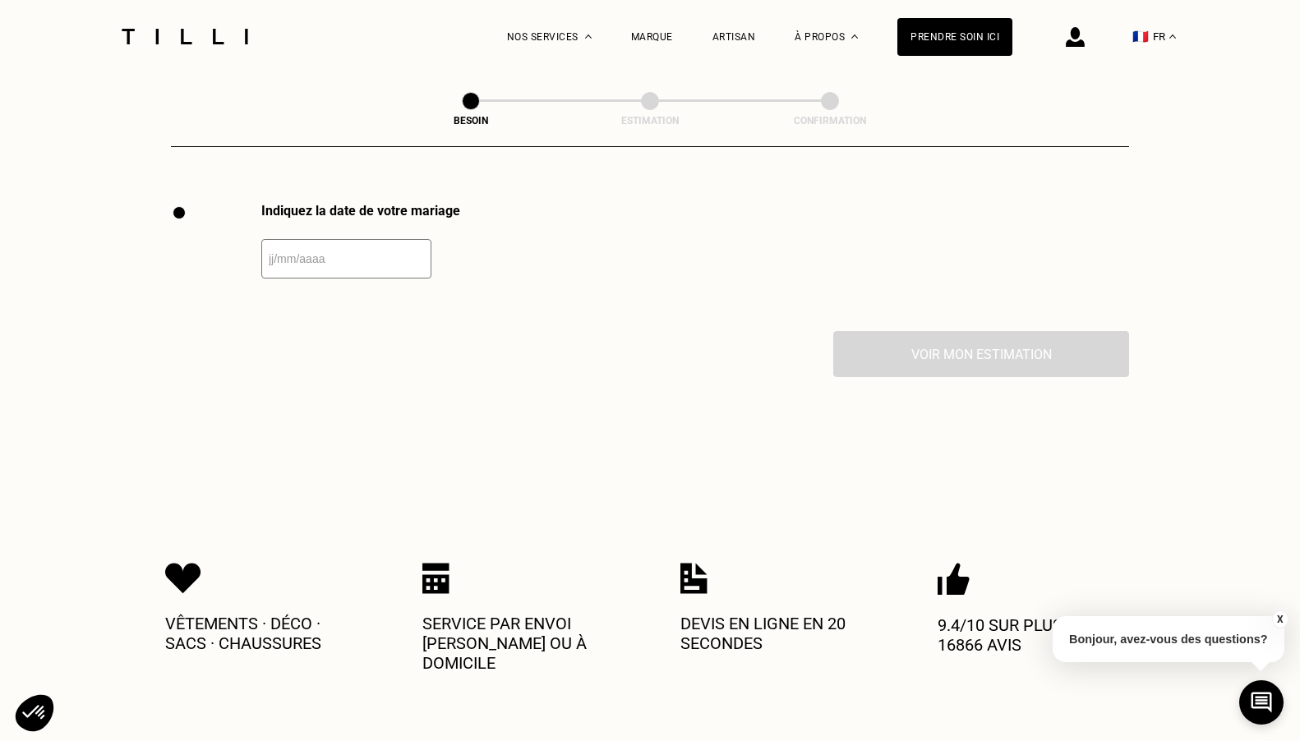
scroll to position [2257, 0]
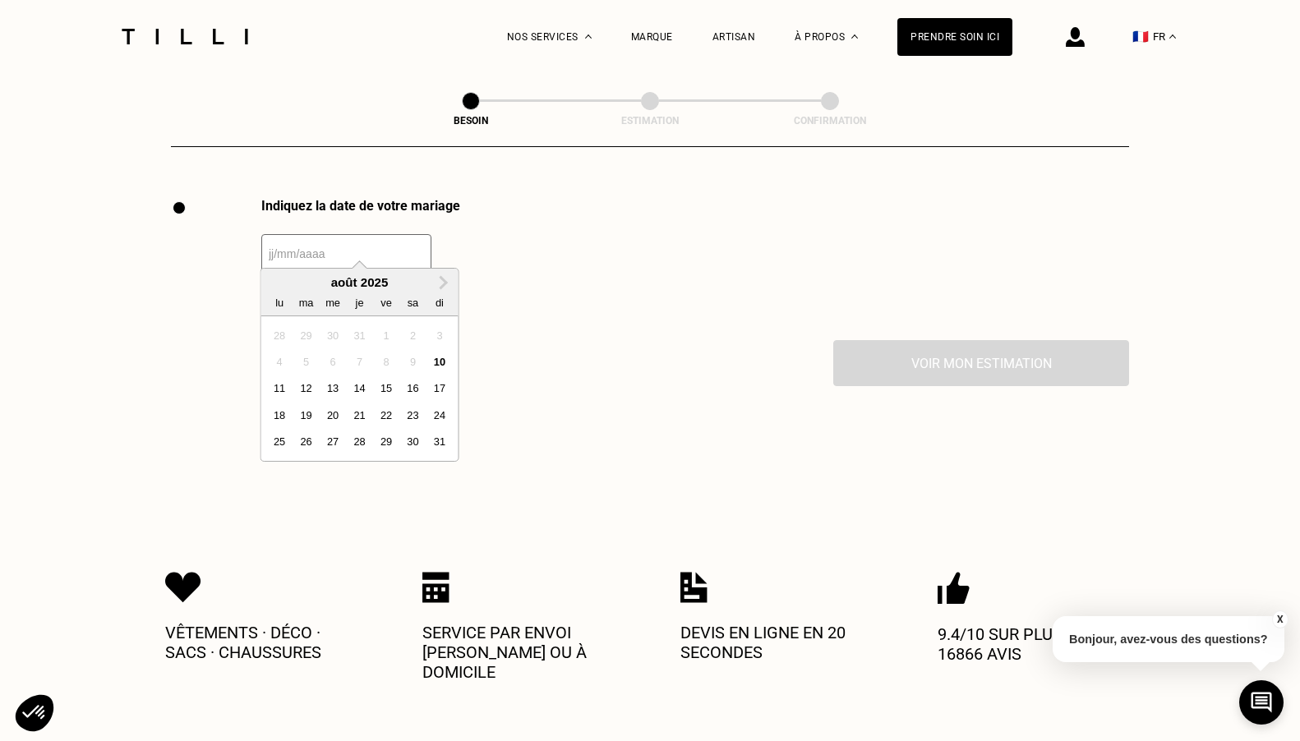
click at [406, 244] on input "text" at bounding box center [346, 253] width 170 height 39
click at [442, 283] on span "Next Month" at bounding box center [442, 283] width 0 height 20
click at [336, 359] on div "10" at bounding box center [332, 362] width 22 height 22
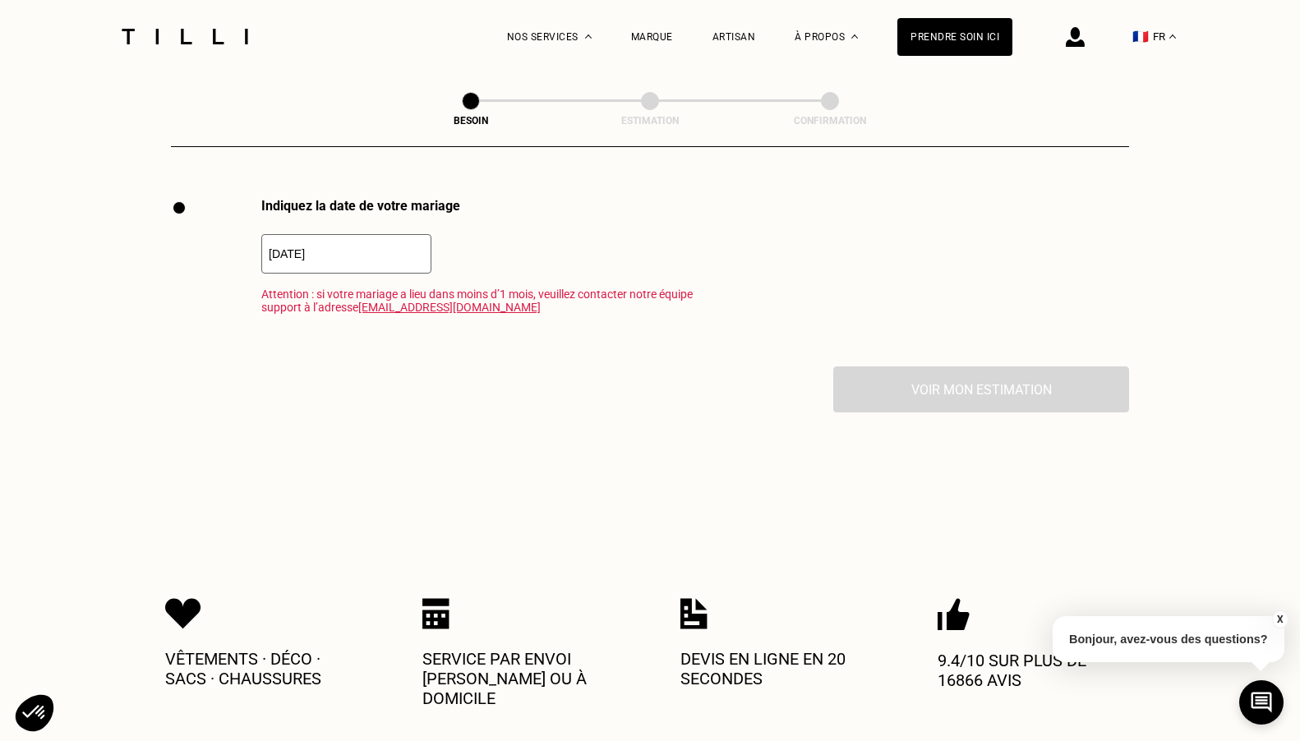
click at [398, 234] on input "[DATE]" at bounding box center [346, 253] width 170 height 39
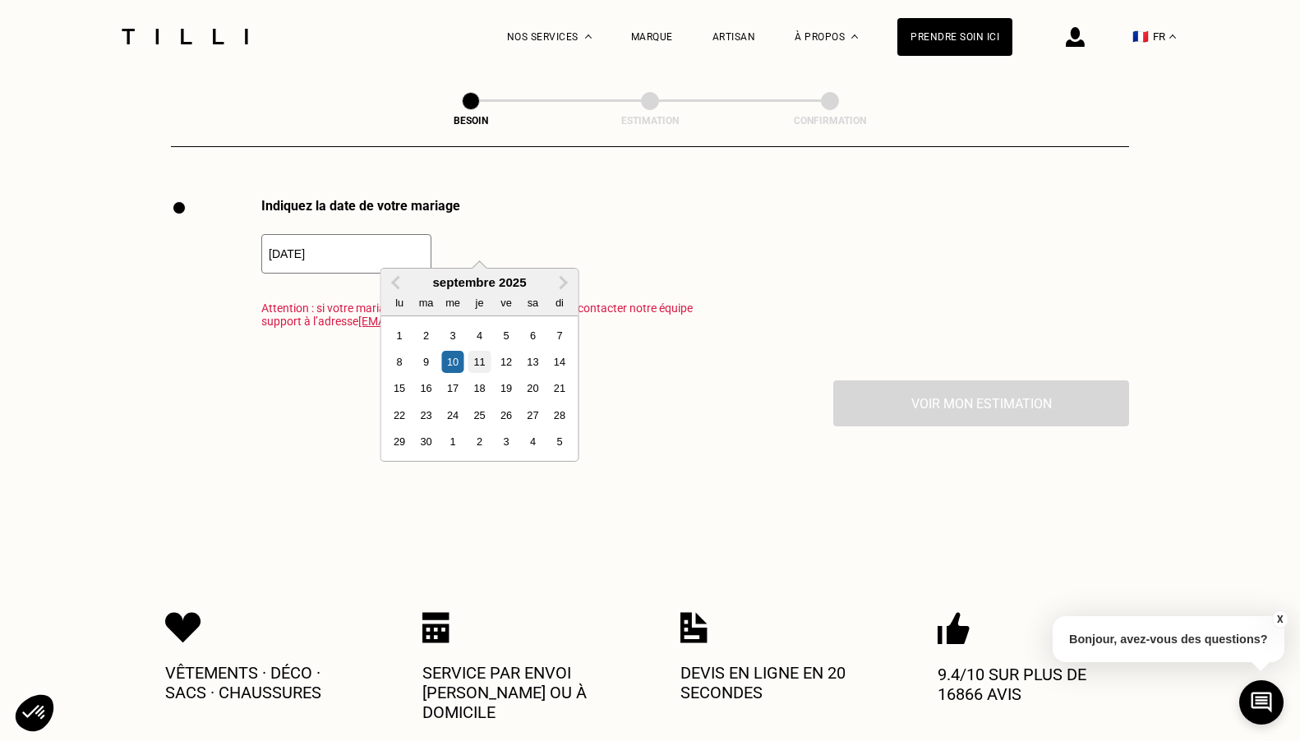
click at [479, 362] on div "11" at bounding box center [479, 362] width 22 height 22
type input "[DATE]"
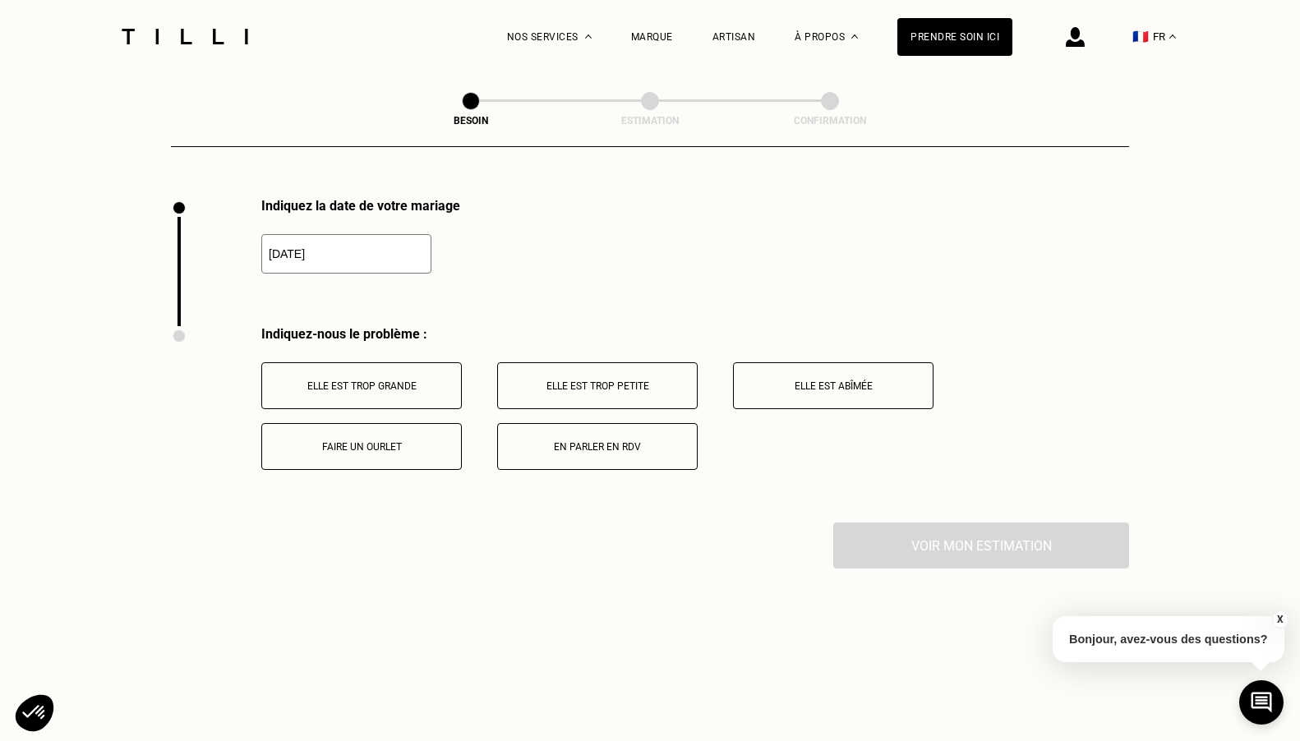
click at [394, 439] on button "Faire un ourlet" at bounding box center [361, 446] width 200 height 47
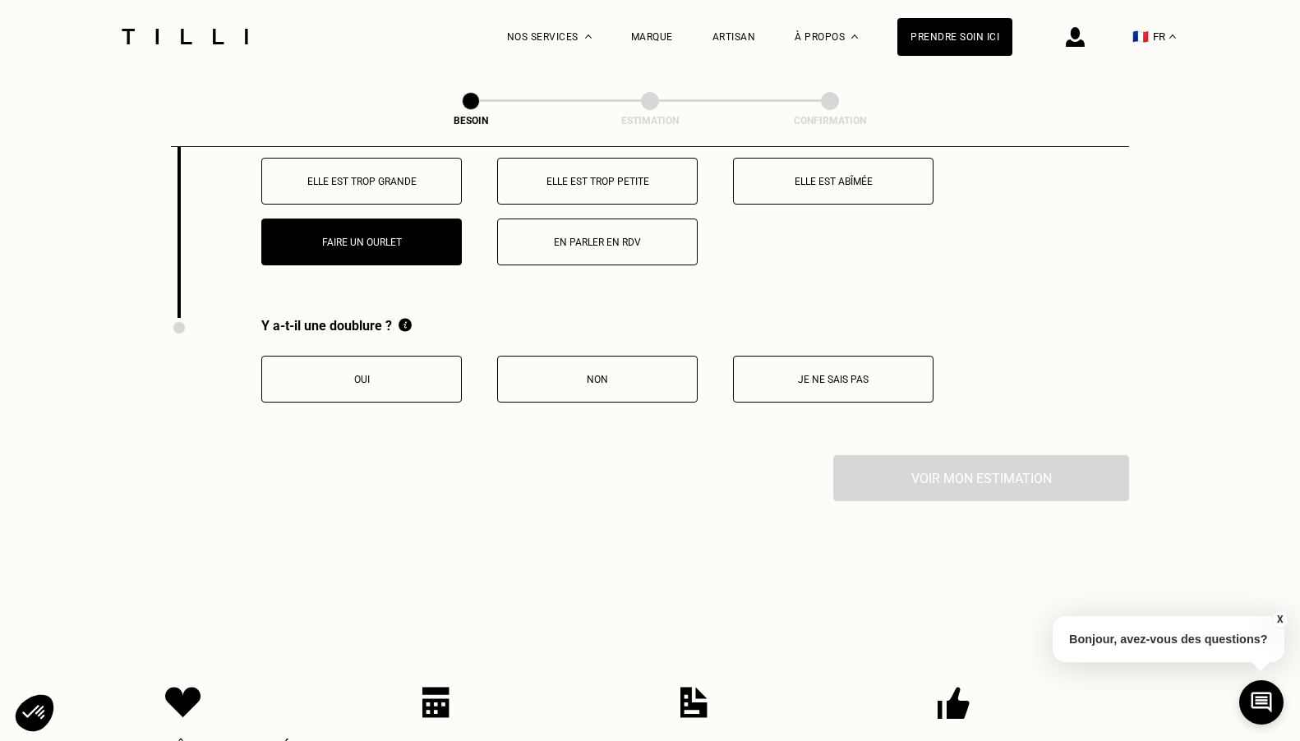
scroll to position [2353, 0]
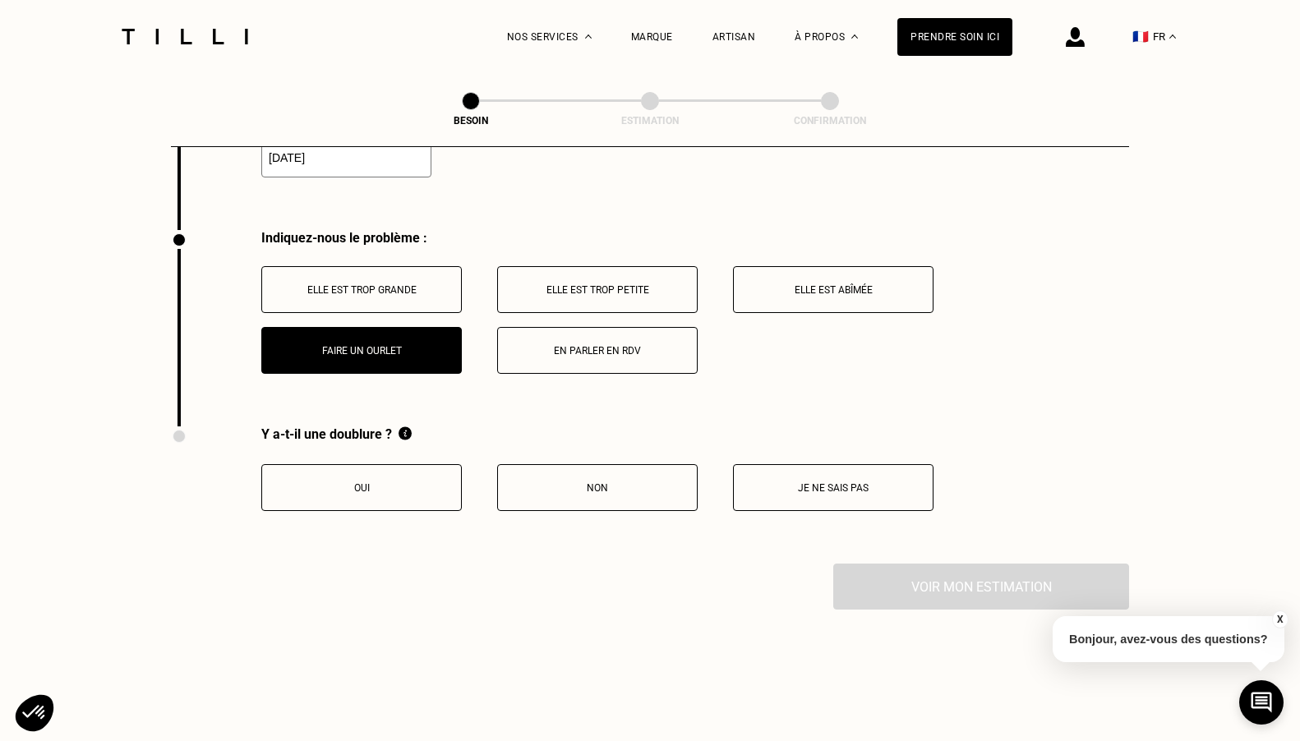
click at [380, 482] on p "Oui" at bounding box center [361, 488] width 182 height 12
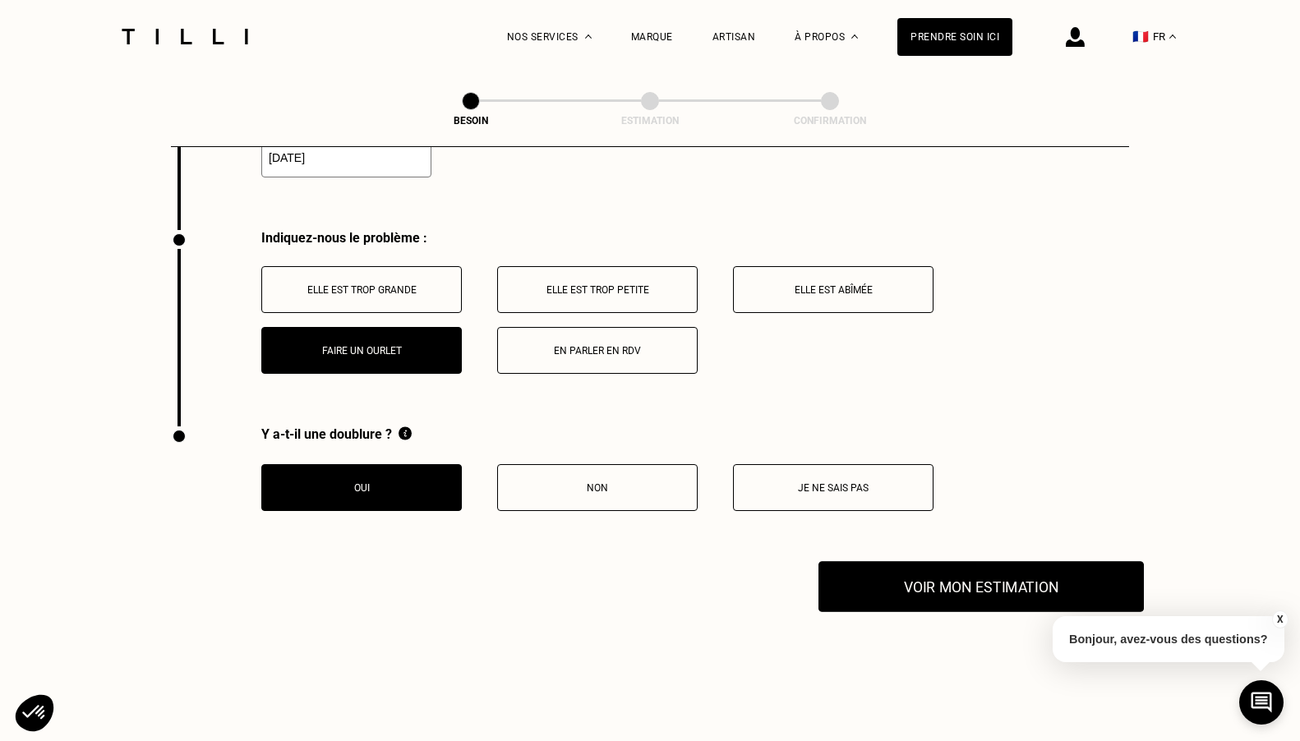
click at [934, 578] on button "Voir mon estimation" at bounding box center [980, 586] width 325 height 51
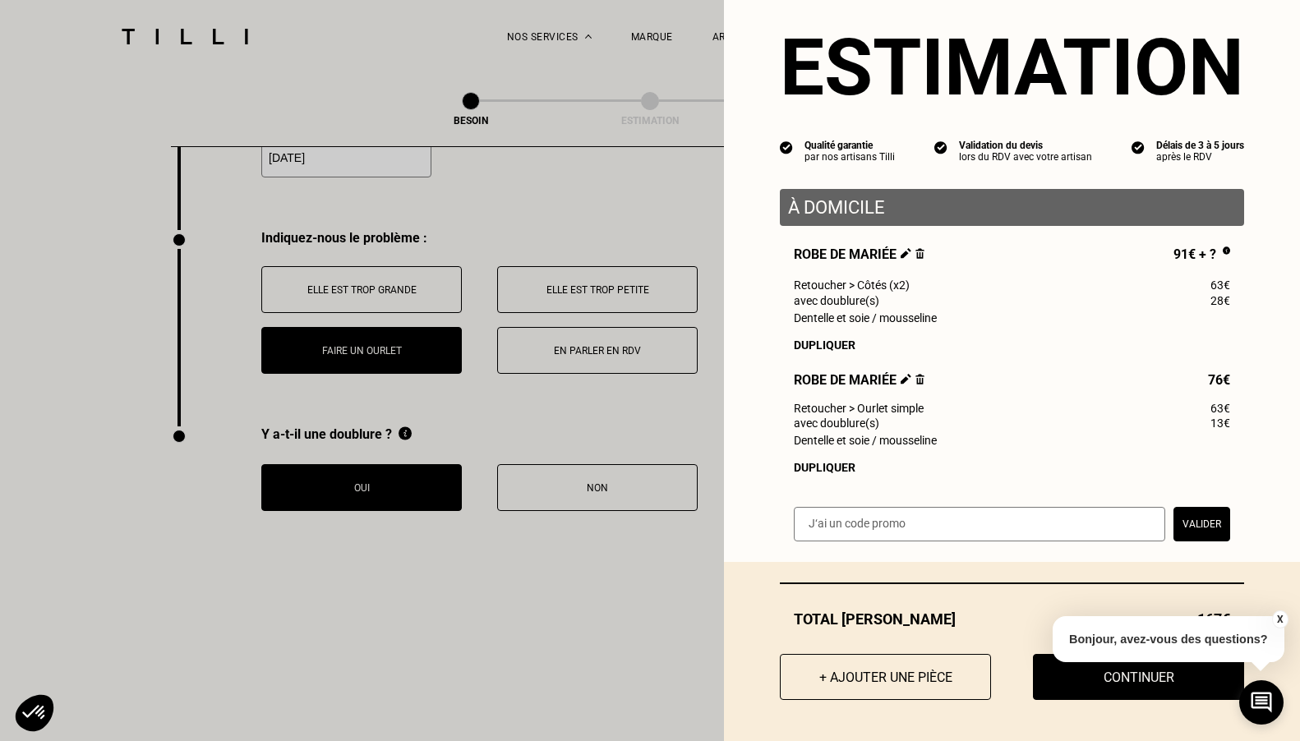
scroll to position [30, 0]
click at [1079, 682] on button "Continuer" at bounding box center [1138, 677] width 232 height 51
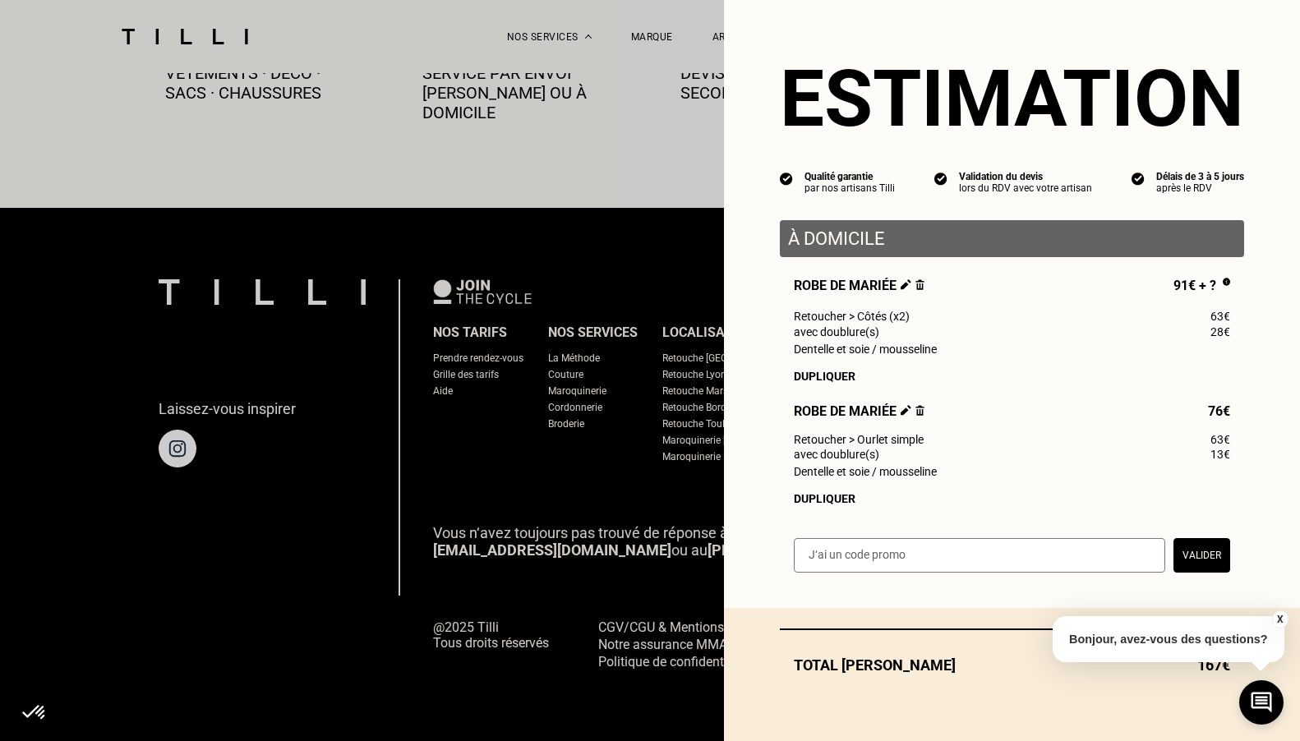
scroll to position [920, 0]
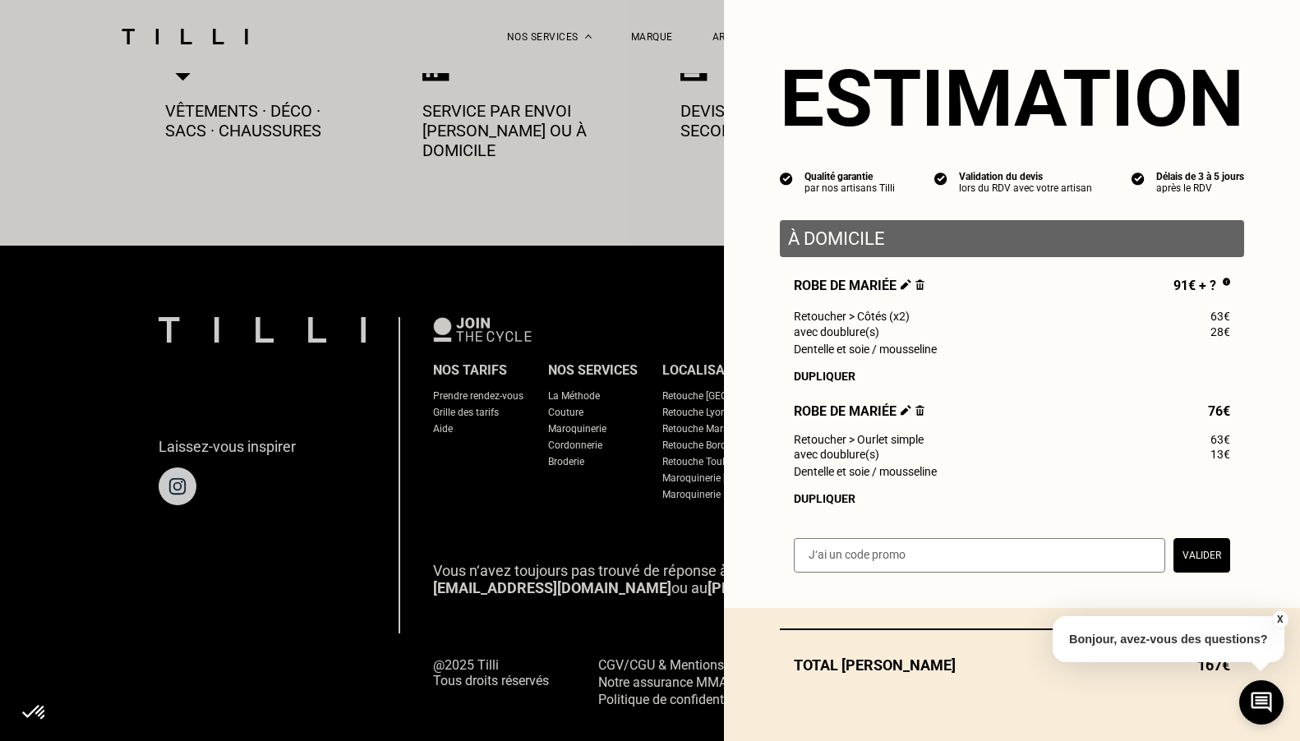
select select "FR"
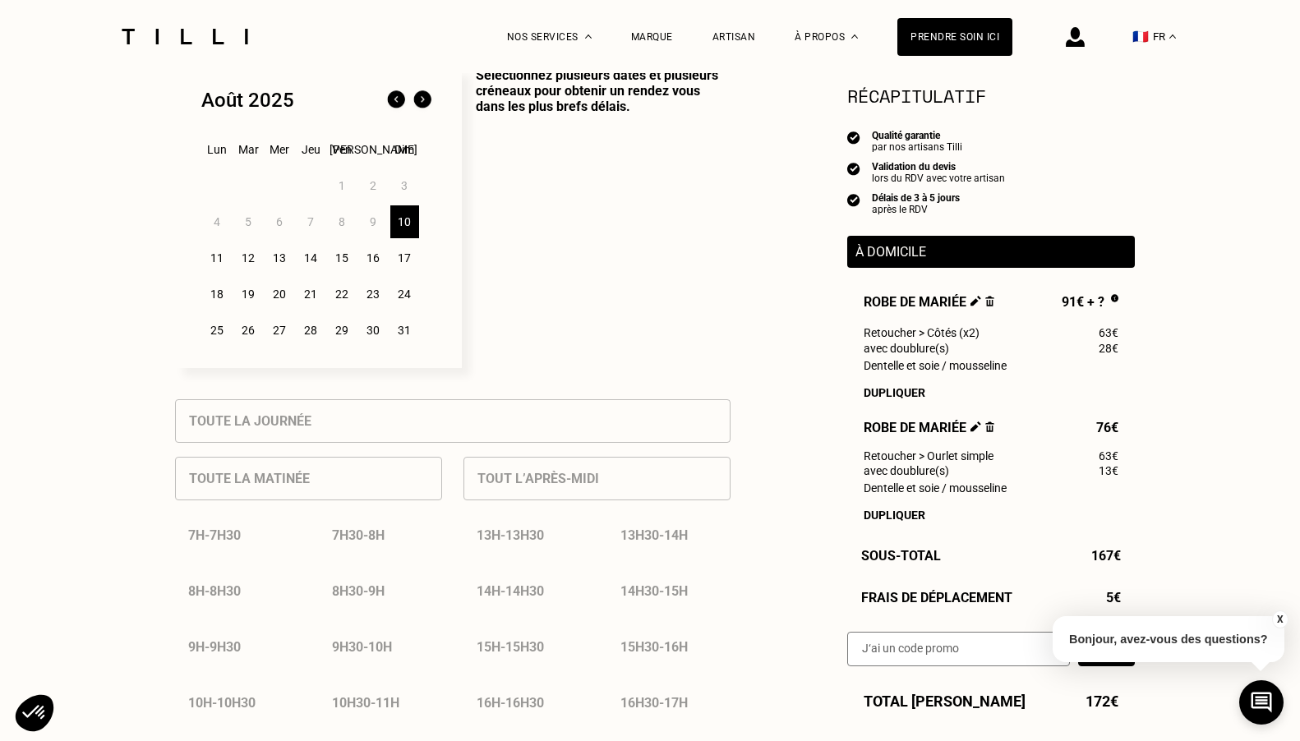
scroll to position [441, 0]
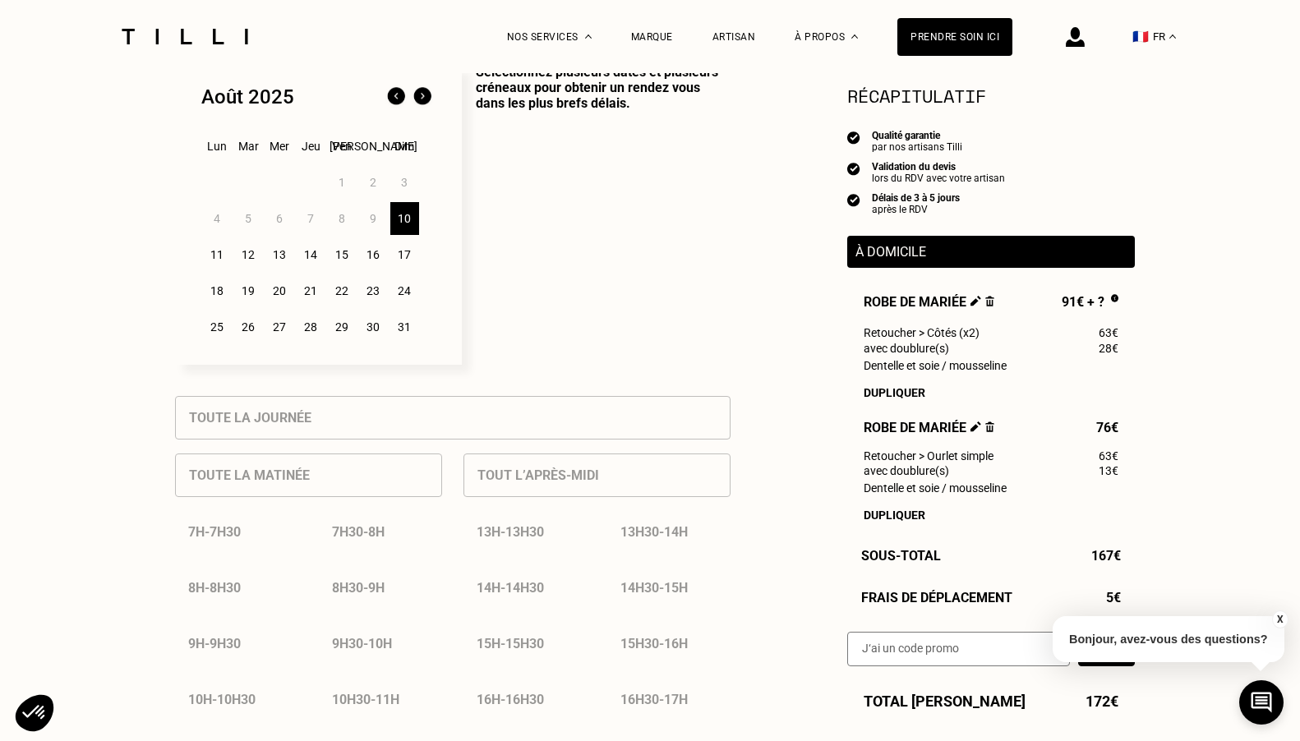
click at [375, 222] on div "1 2 3 4 5 6 7 8 9 10 11 12 13 14 15 16 17 18 19 20 21 22 23 24 25 26 27 28 29 3…" at bounding box center [318, 254] width 234 height 181
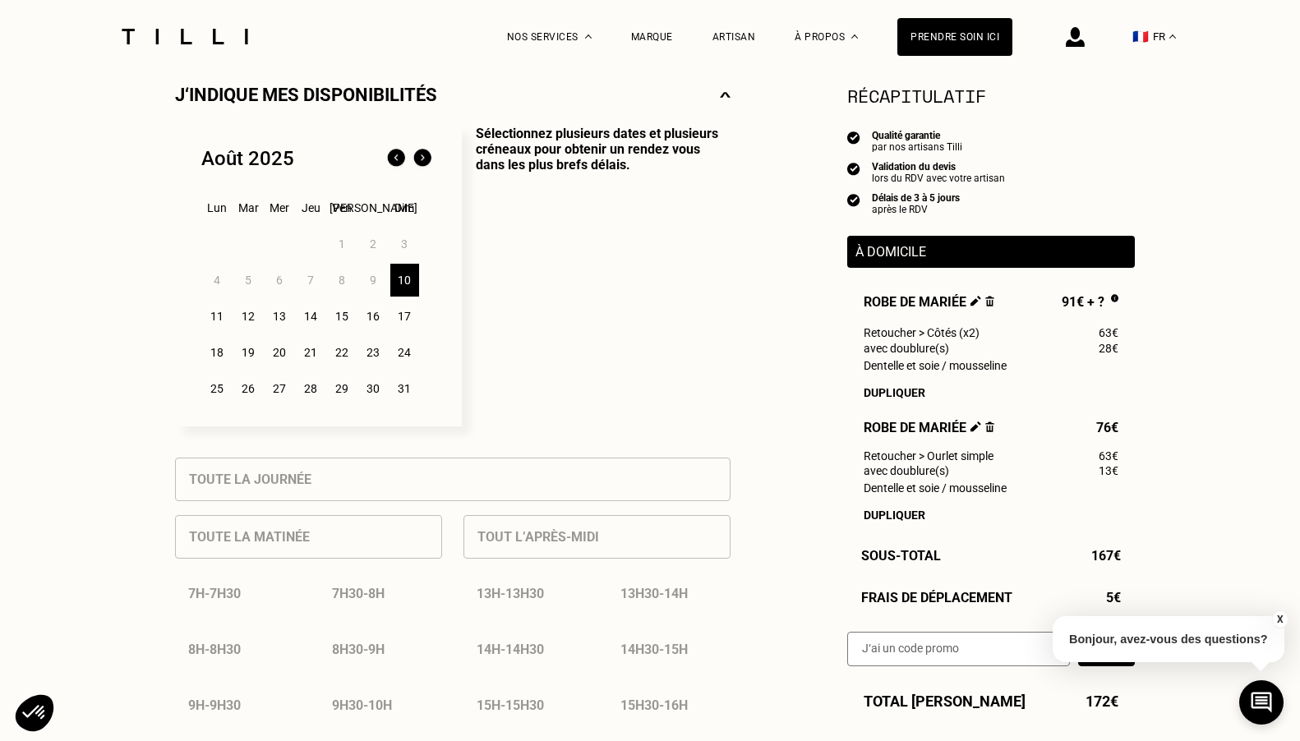
scroll to position [365, 0]
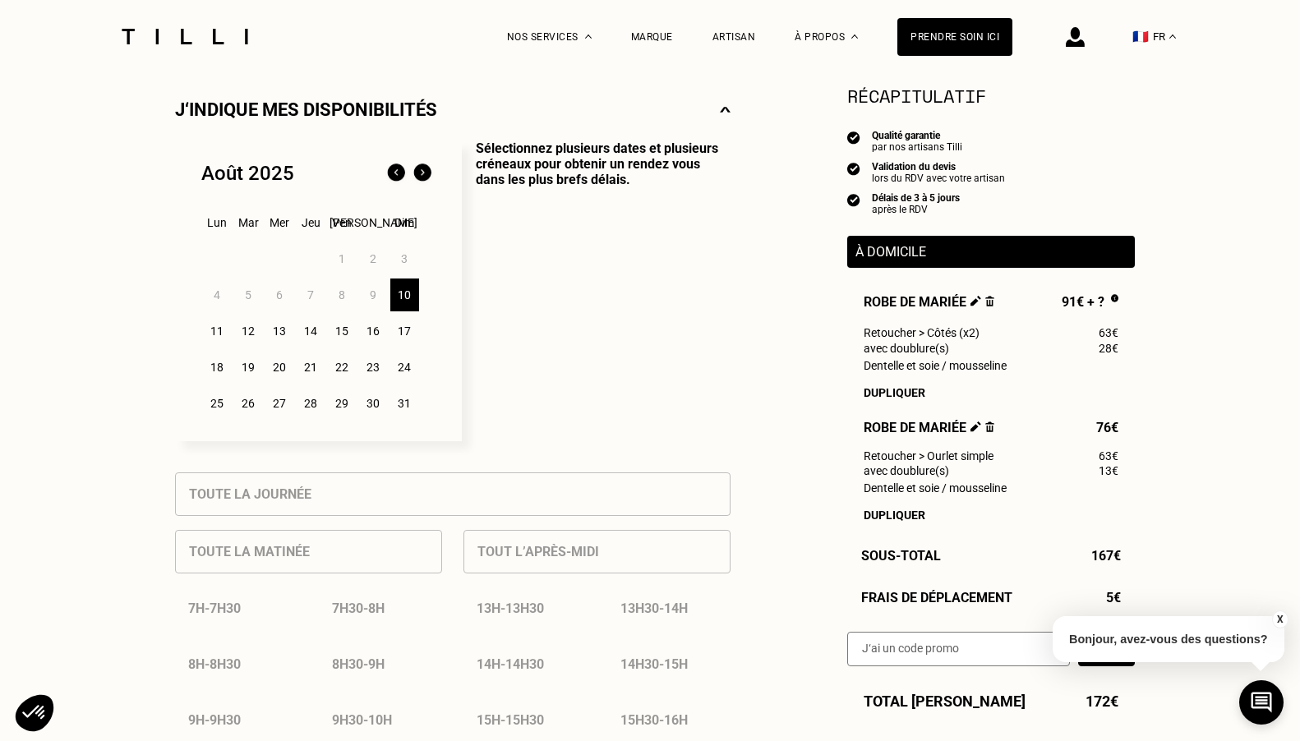
click at [251, 399] on div "26" at bounding box center [248, 403] width 29 height 33
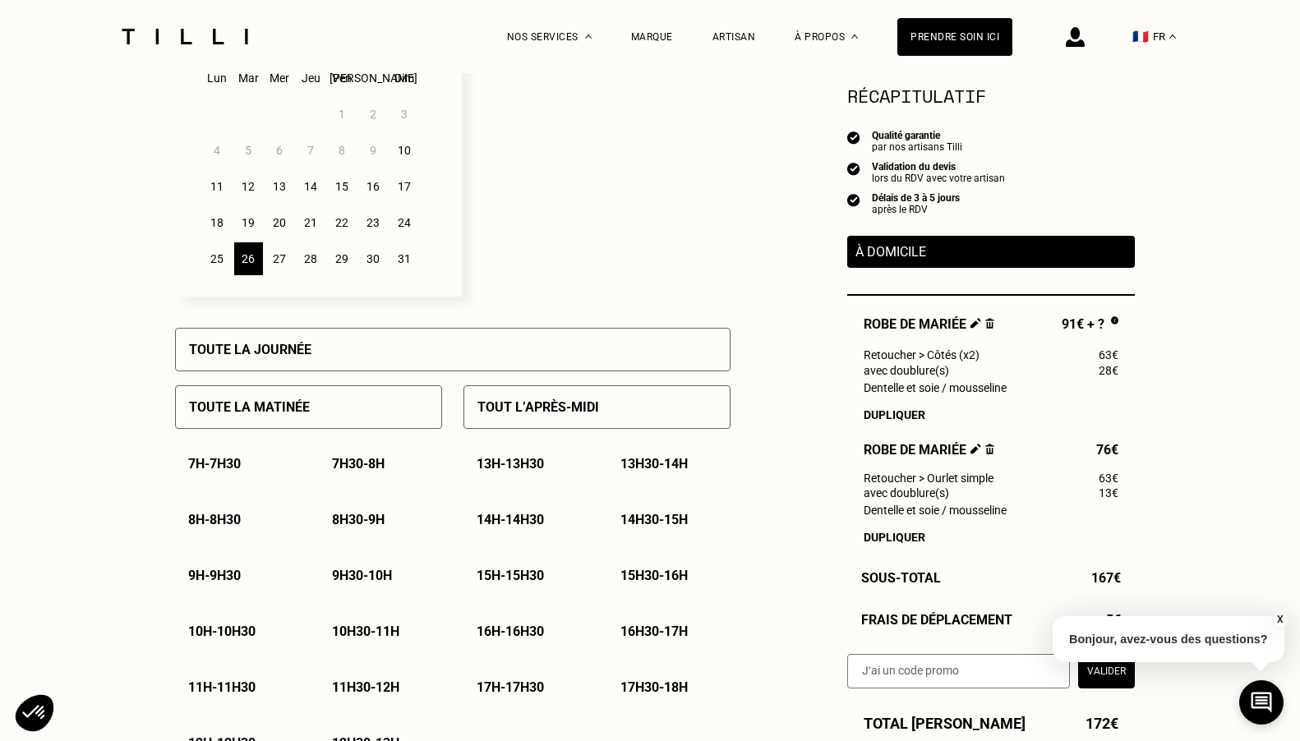
scroll to position [506, 0]
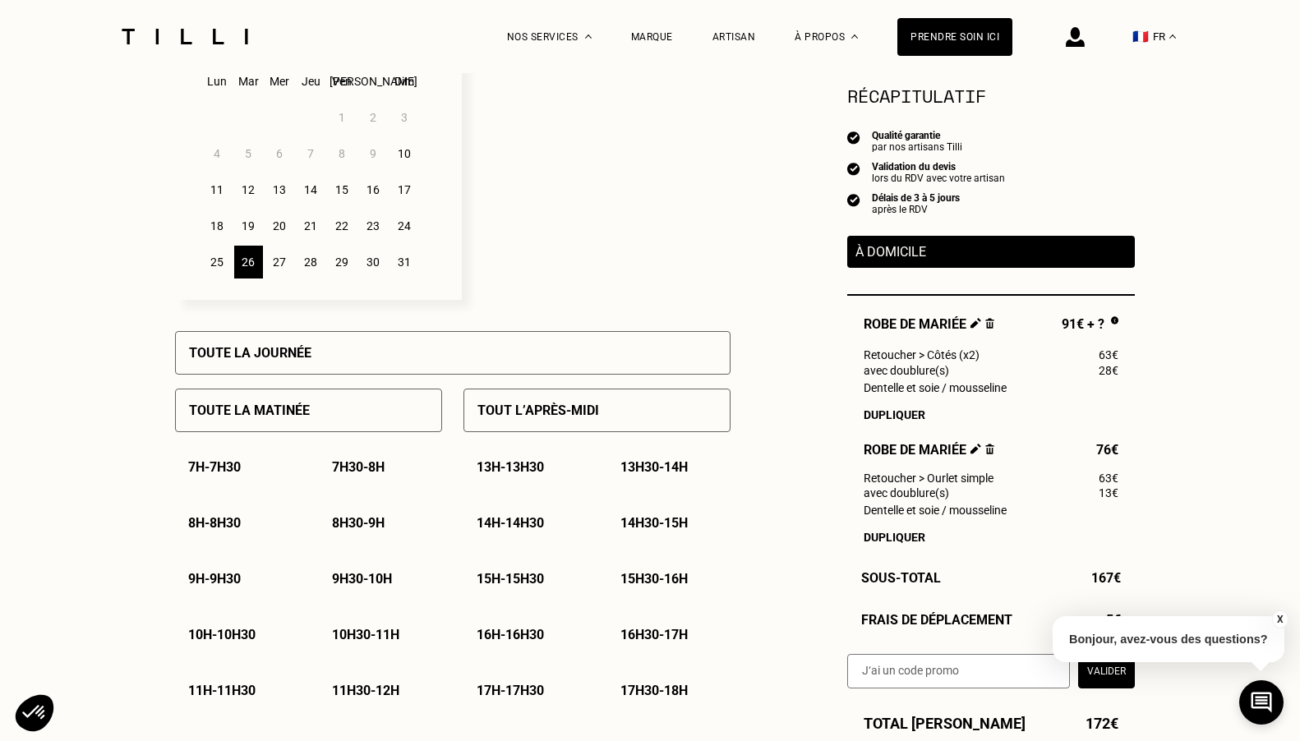
click at [210, 266] on div "25" at bounding box center [217, 262] width 29 height 33
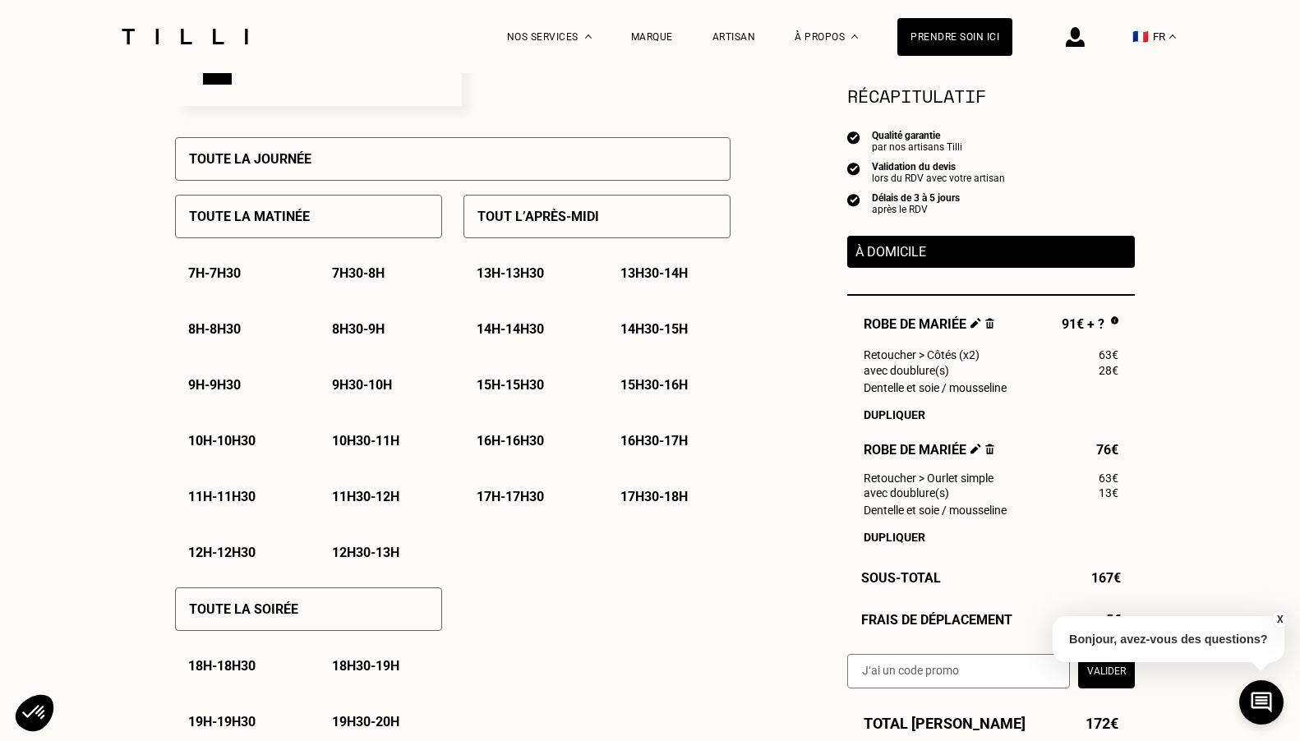
scroll to position [701, 0]
click at [348, 496] on p "11h30 - 12h" at bounding box center [365, 496] width 67 height 16
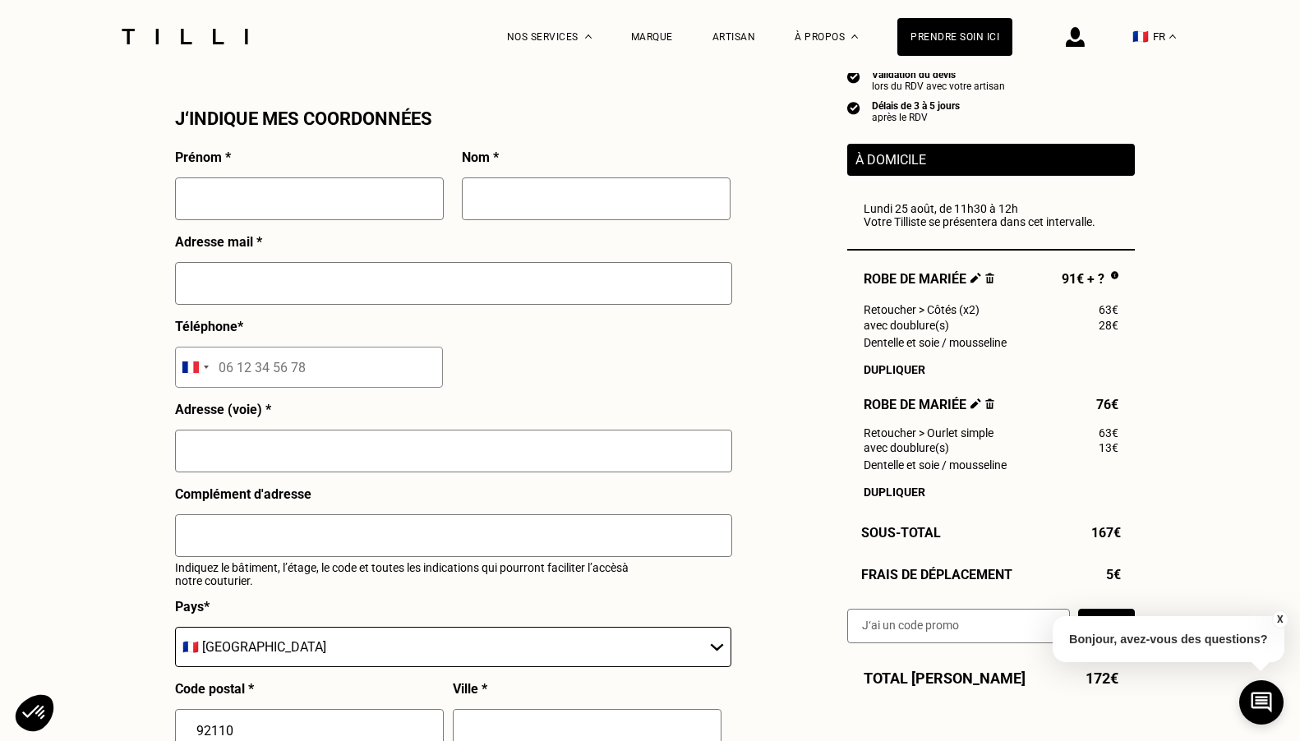
scroll to position [1491, 0]
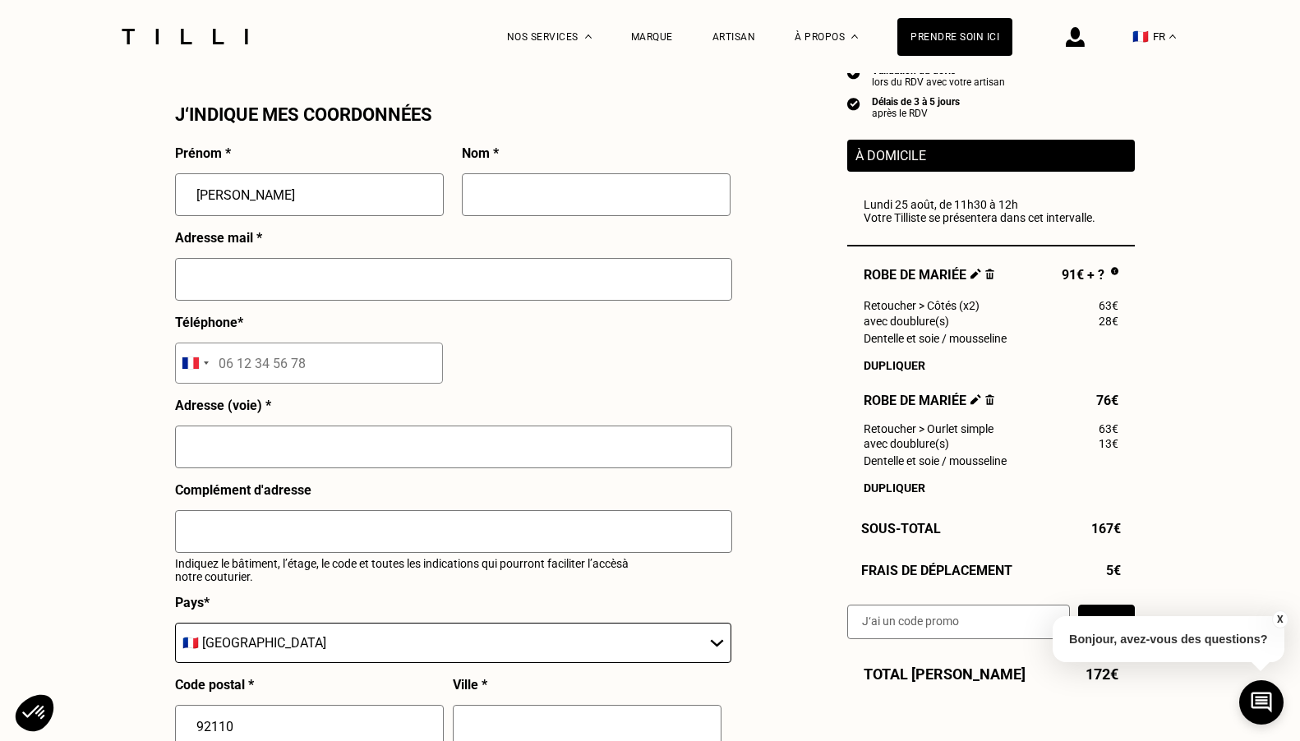
type input "[PERSON_NAME]"
type input "CAREME"
type input "[PERSON_NAME][EMAIL_ADDRESS][DOMAIN_NAME]"
click at [288, 370] on input "tel" at bounding box center [309, 363] width 268 height 41
type input "06 52 96 76 78"
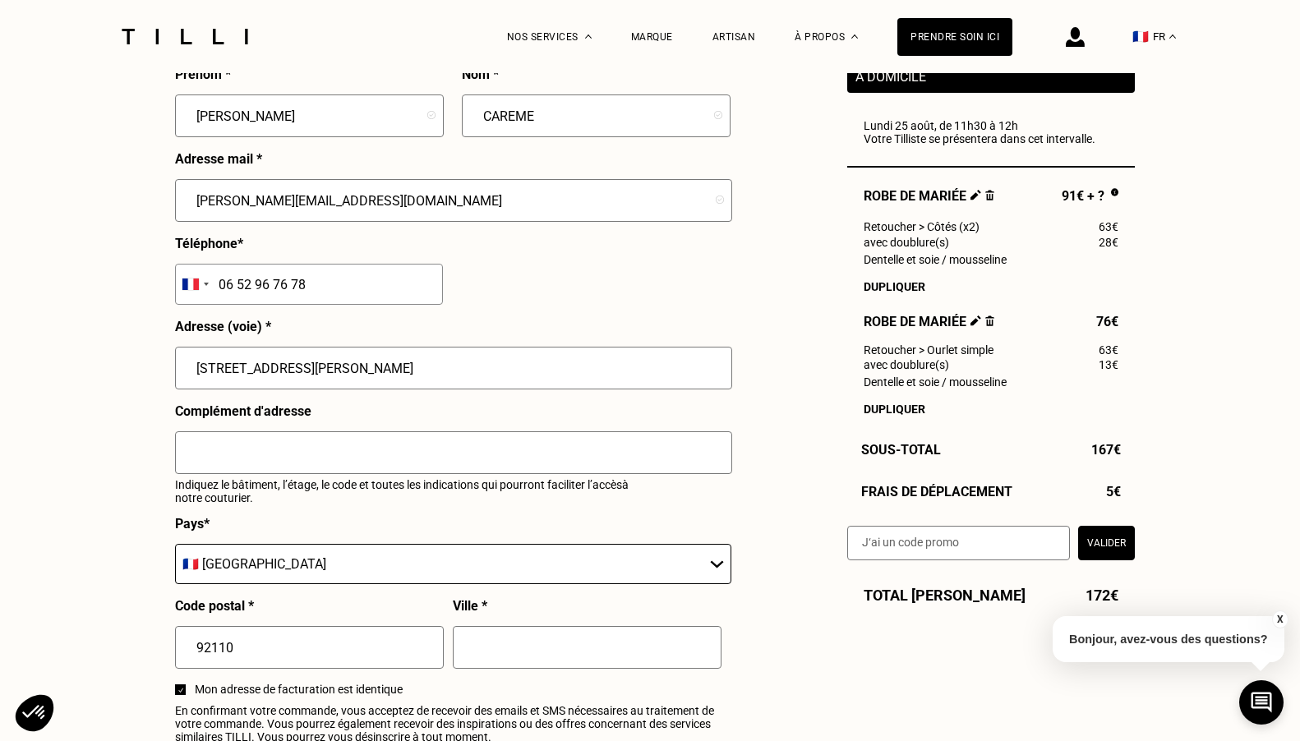
scroll to position [1575, 0]
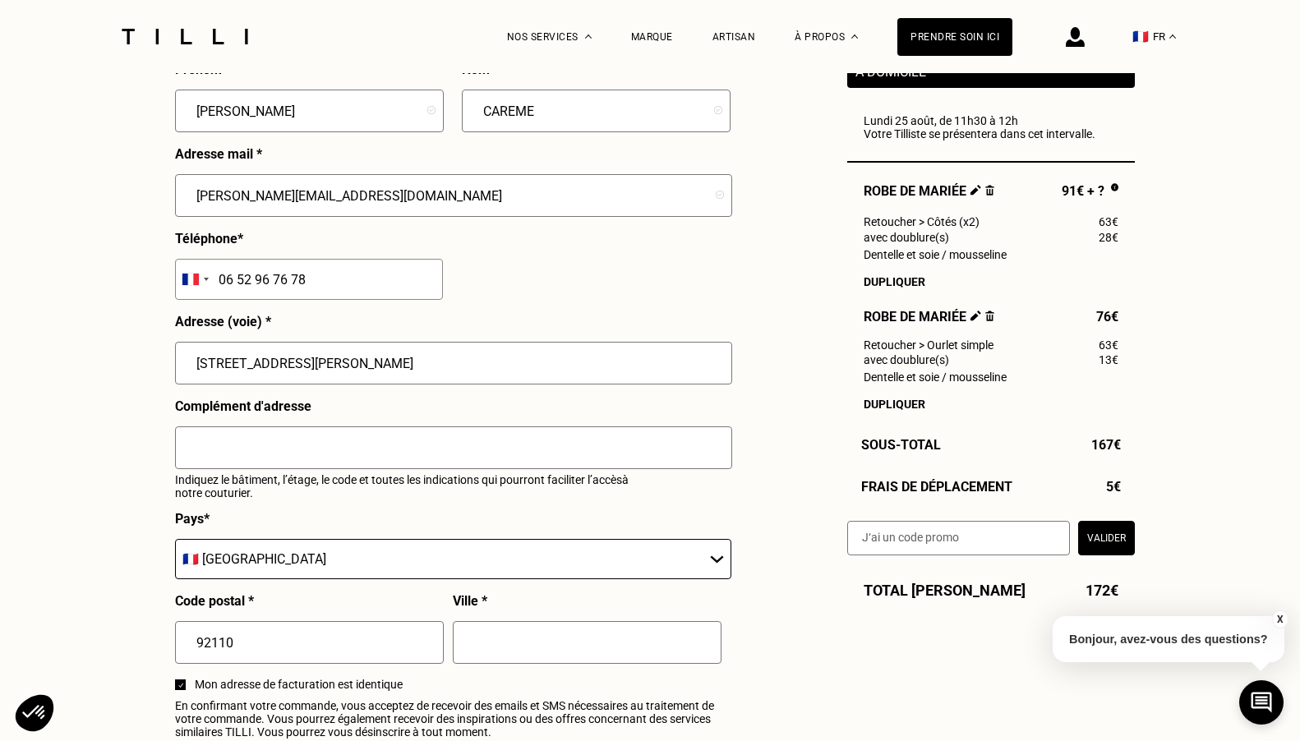
type input "[STREET_ADDRESS][PERSON_NAME]"
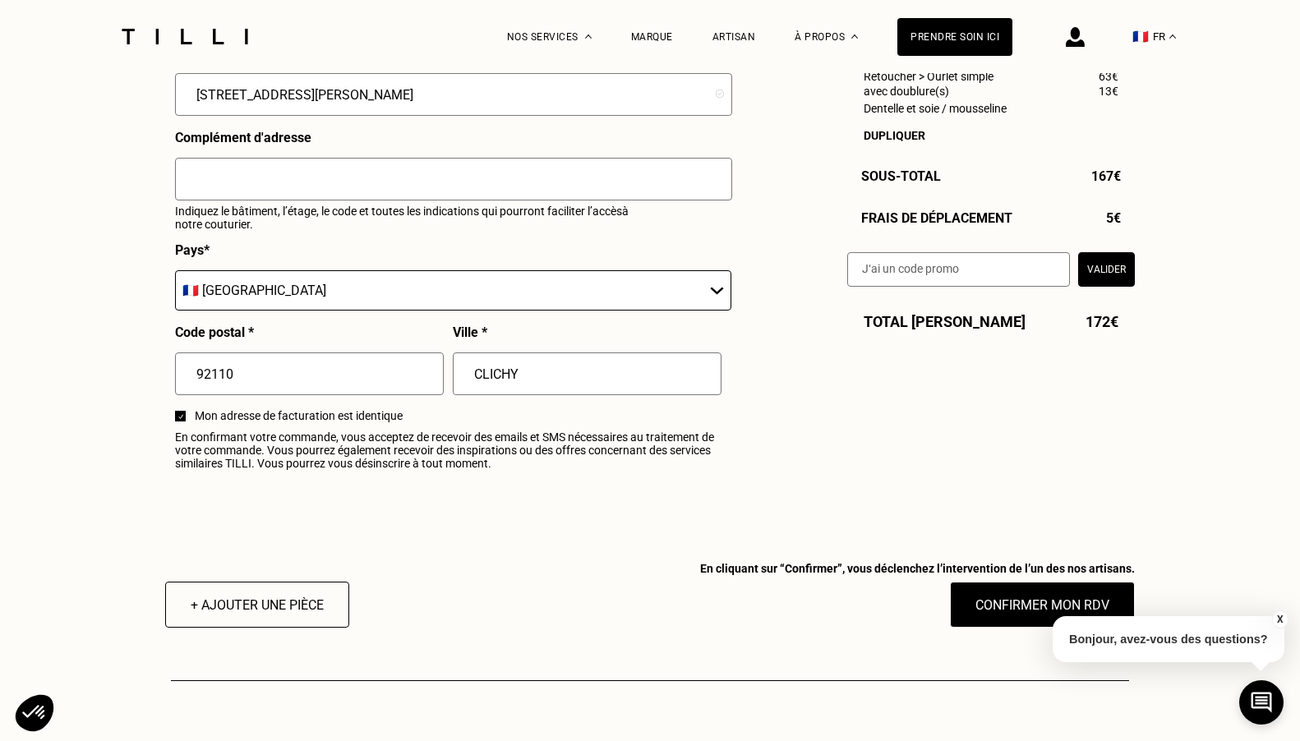
scroll to position [1843, 0]
type input "CLICHY"
click at [1048, 614] on button "Confirmer mon RDV" at bounding box center [1043, 605] width 204 height 51
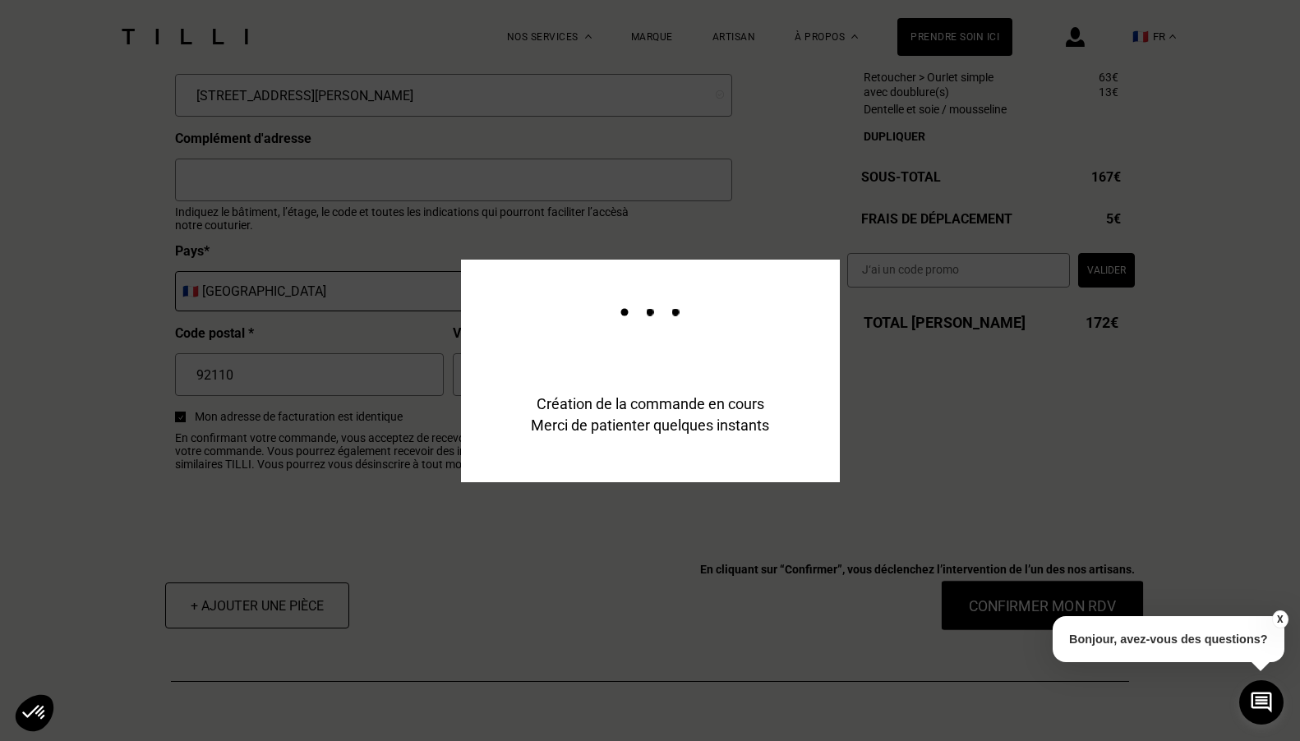
type input "[PERSON_NAME][EMAIL_ADDRESS][DOMAIN_NAME]"
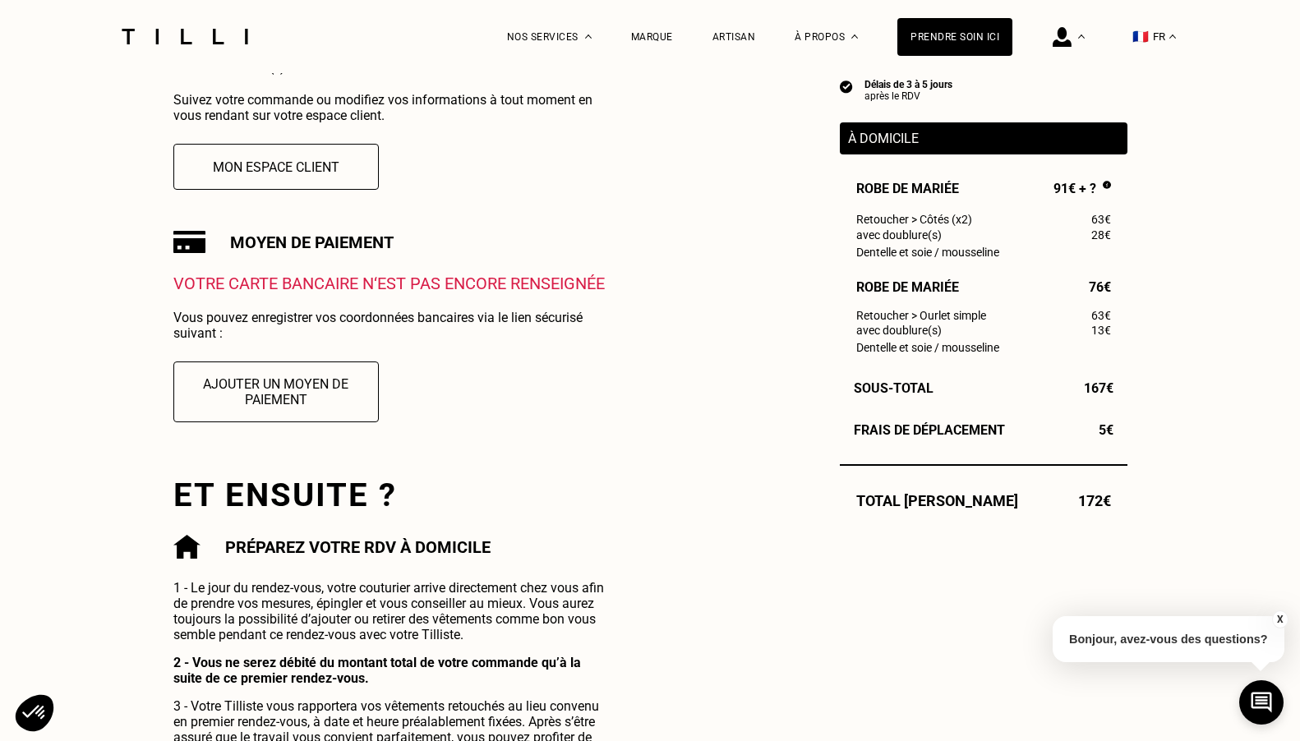
scroll to position [434, 0]
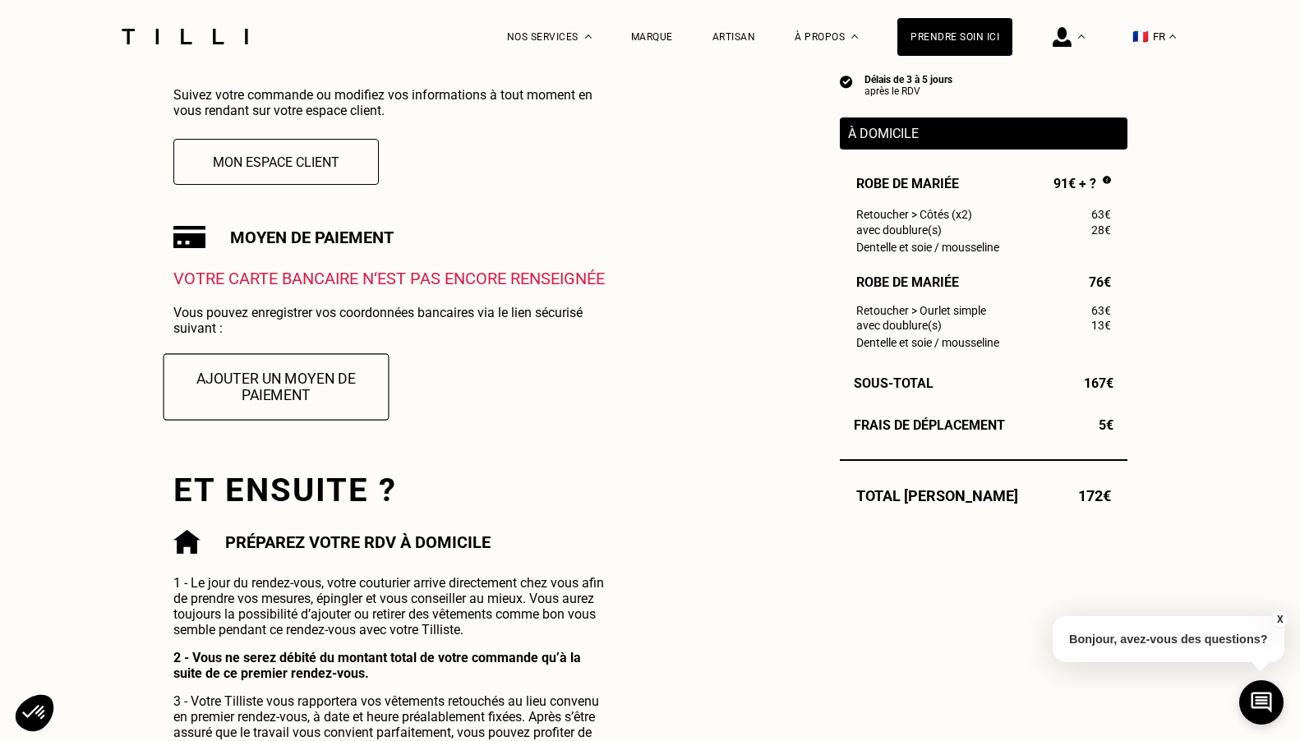
click at [267, 384] on button "Ajouter un moyen de paiement" at bounding box center [276, 386] width 226 height 67
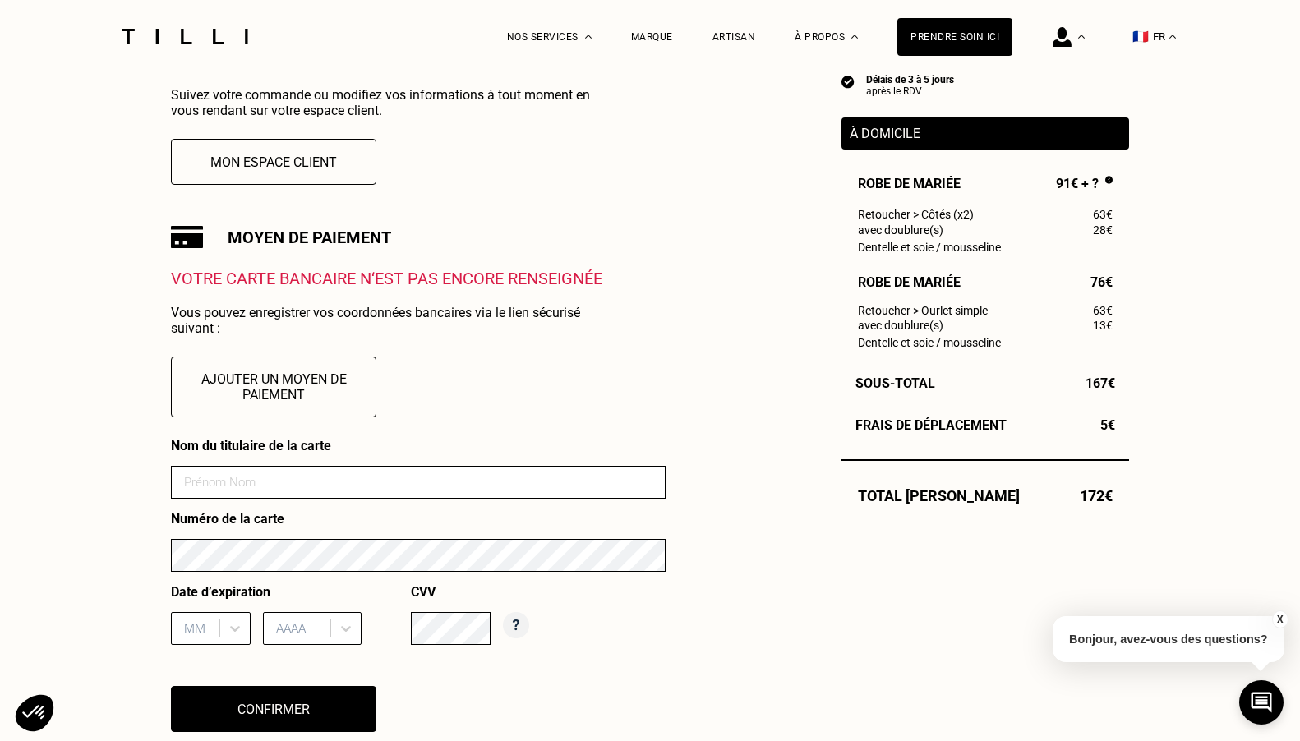
click at [303, 481] on input at bounding box center [418, 482] width 495 height 33
type input "Careme"
type input "05/28"
click at [288, 626] on div "AAAA" at bounding box center [312, 628] width 99 height 33
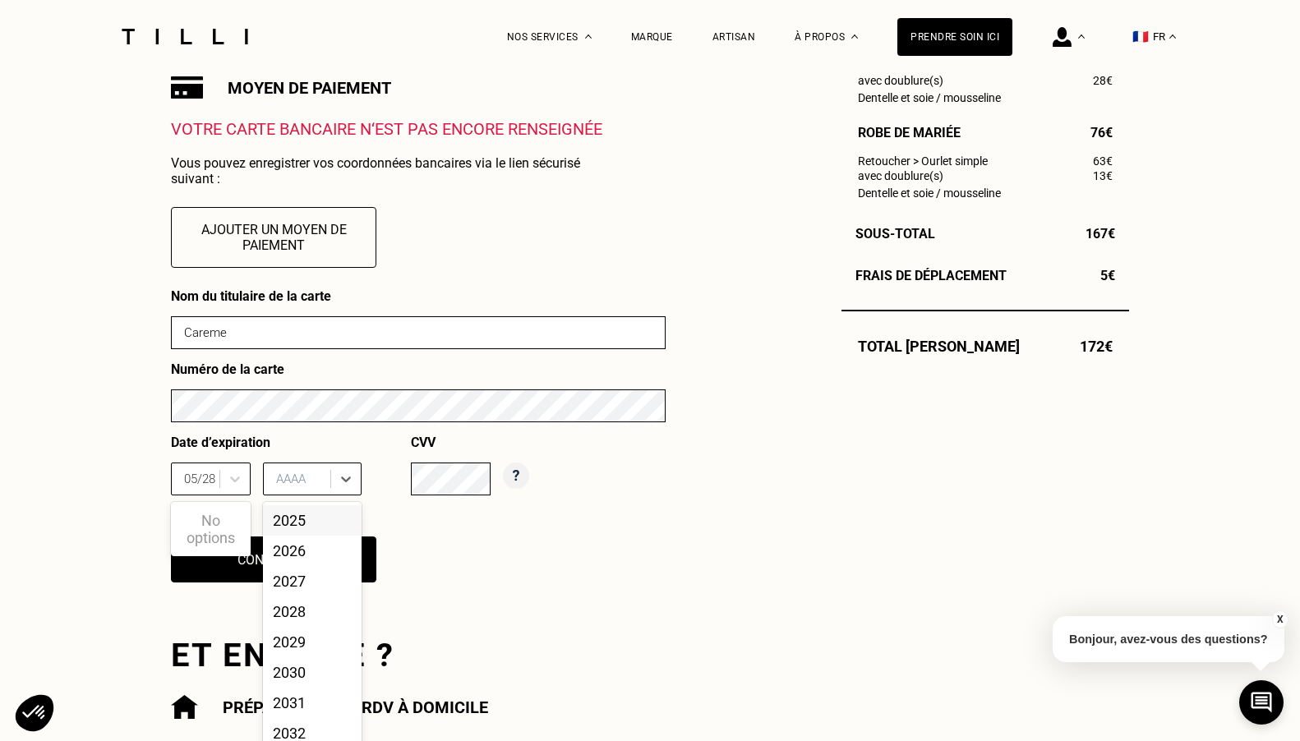
scroll to position [597, 0]
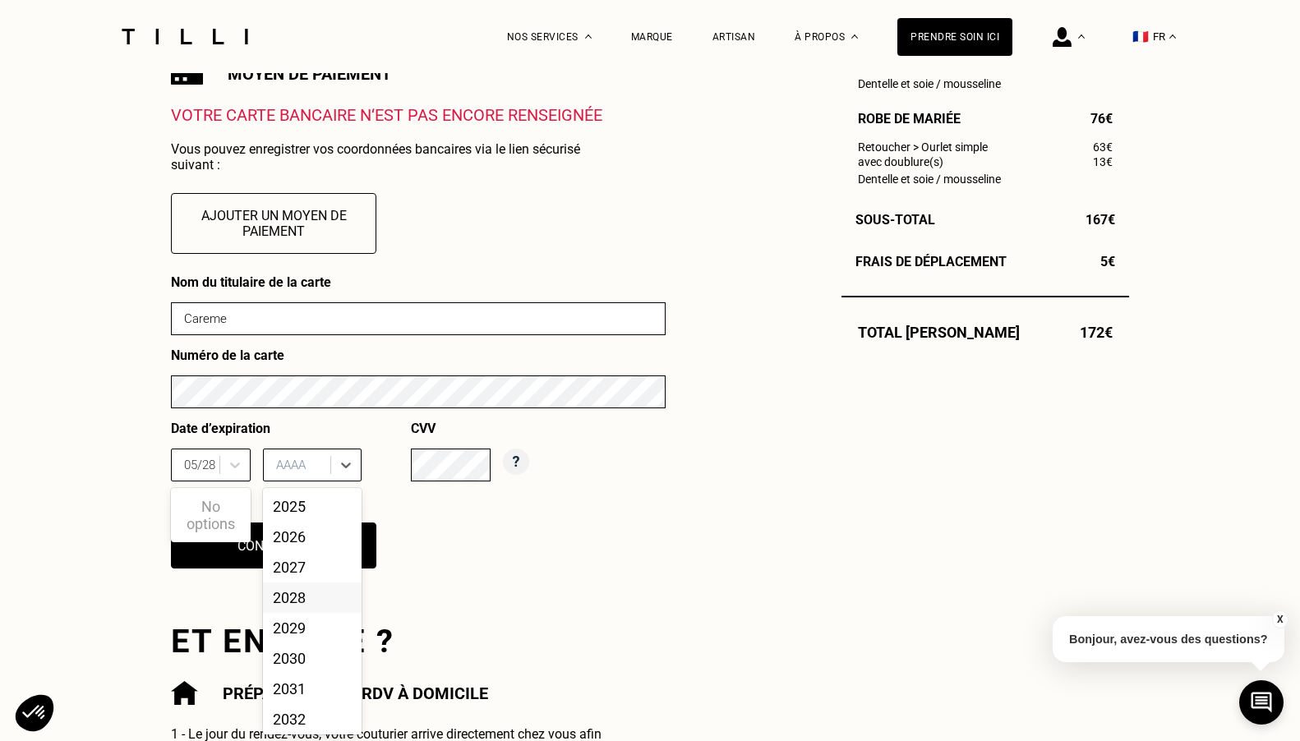
click at [311, 596] on div "2028" at bounding box center [312, 597] width 99 height 30
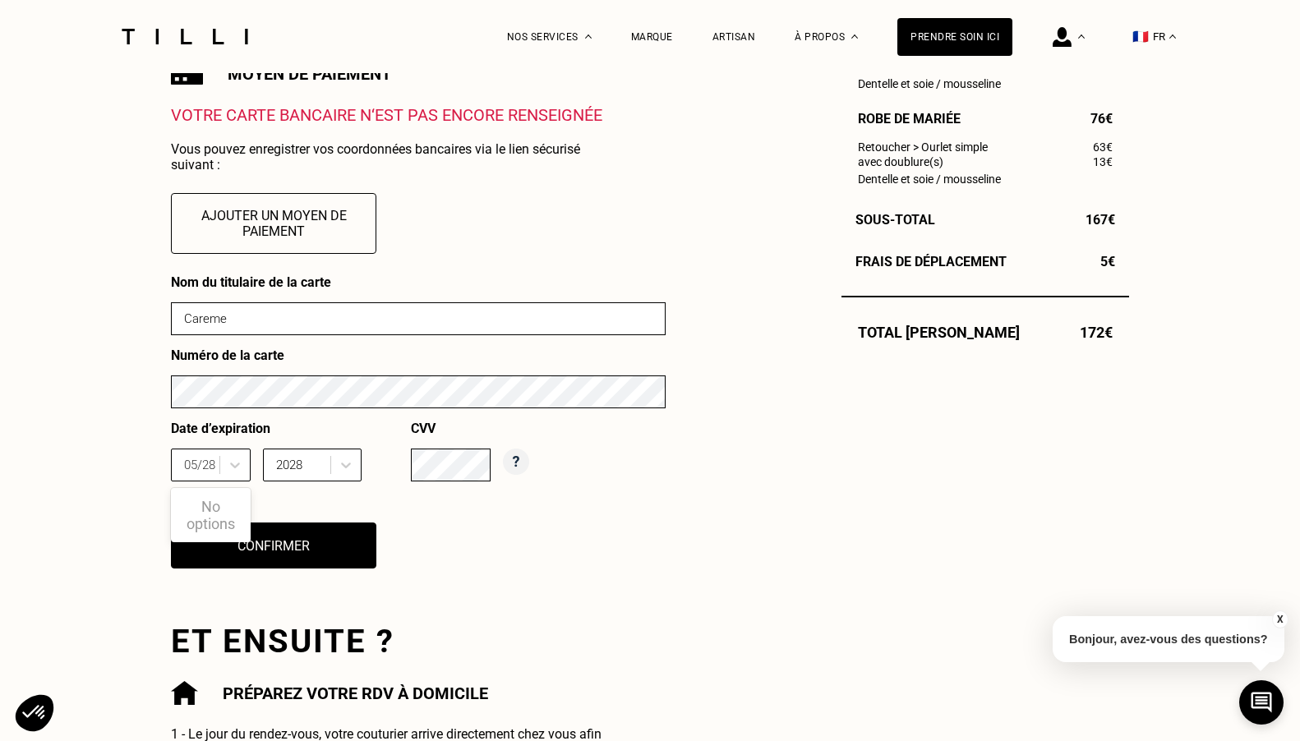
click at [487, 566] on div "Nom du titulaire de la carte Careme Numéro de la carte Date d’expiration 05/28 …" at bounding box center [418, 431] width 495 height 315
click at [325, 492] on div "Date d’expiration 05/28 No options 2028" at bounding box center [291, 457] width 240 height 73
click at [292, 550] on button "Confirmer" at bounding box center [274, 545] width 226 height 51
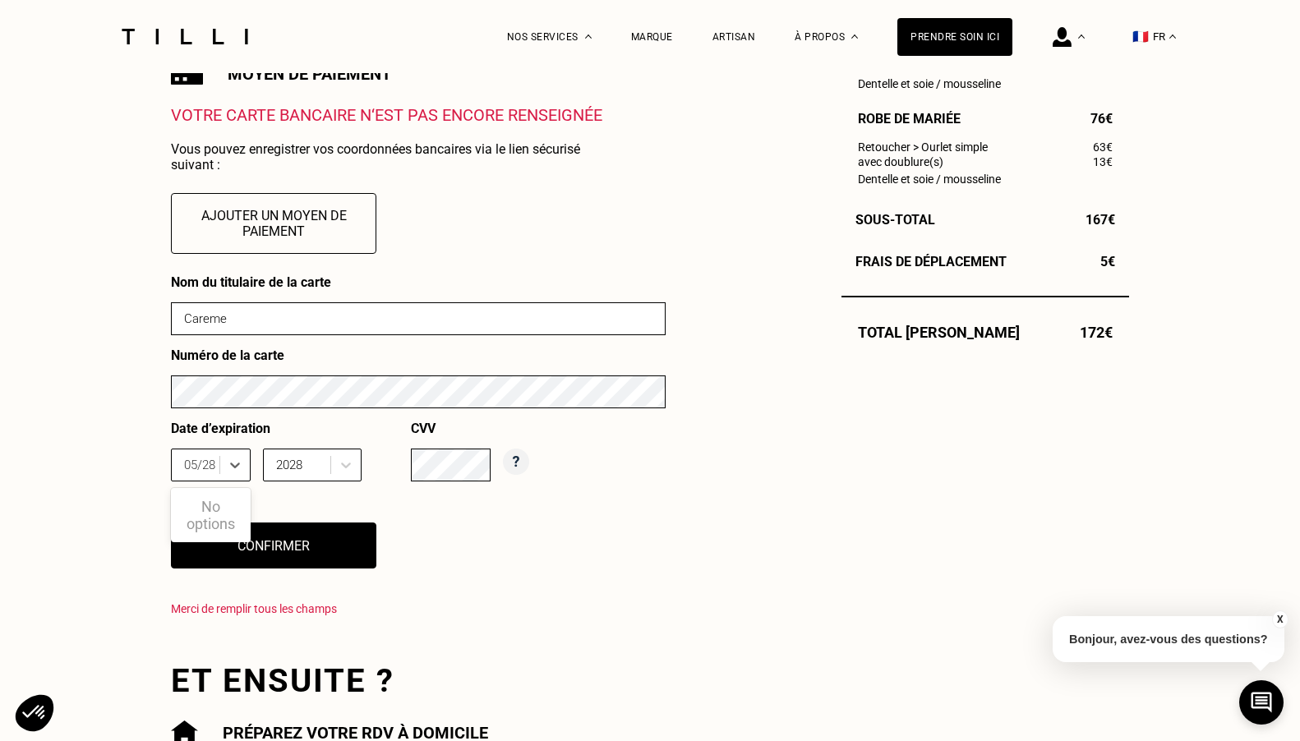
click at [211, 463] on input "05/28" at bounding box center [201, 465] width 35 height 15
click at [236, 458] on icon at bounding box center [235, 465] width 16 height 16
click at [197, 457] on div at bounding box center [197, 465] width 27 height 18
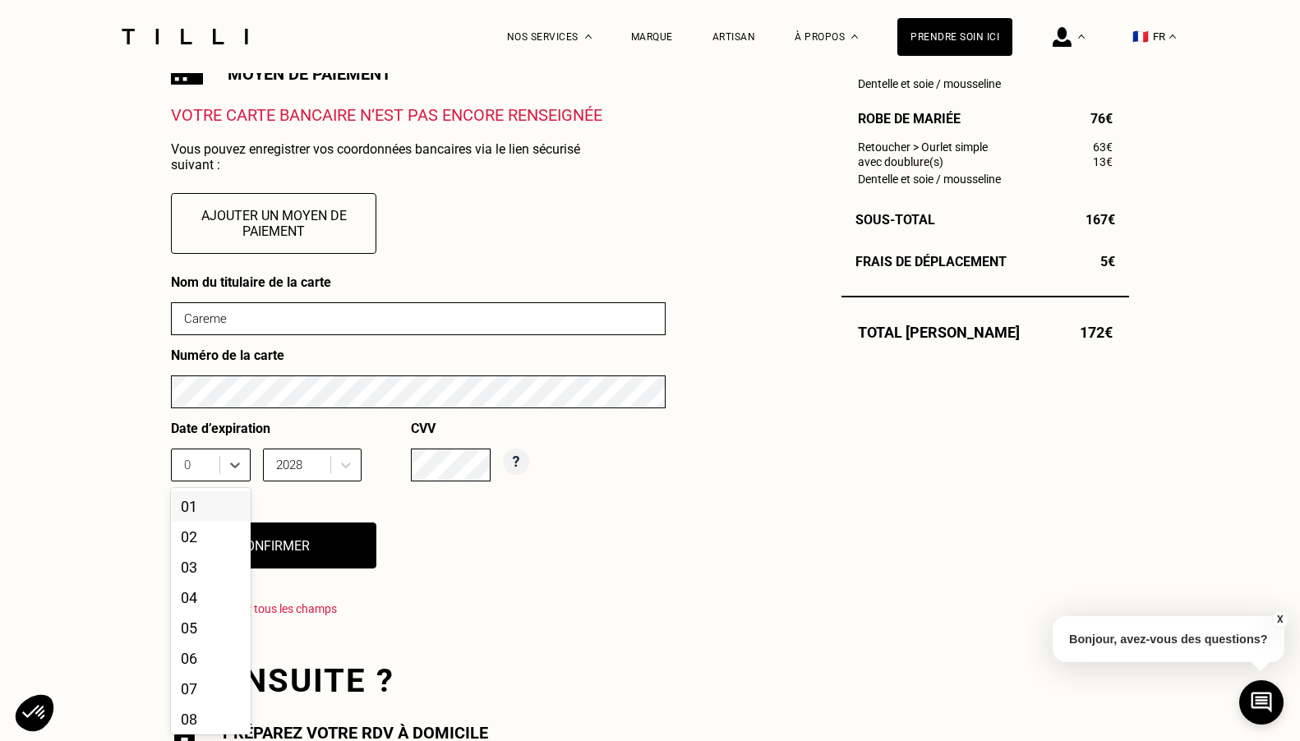
type input "05"
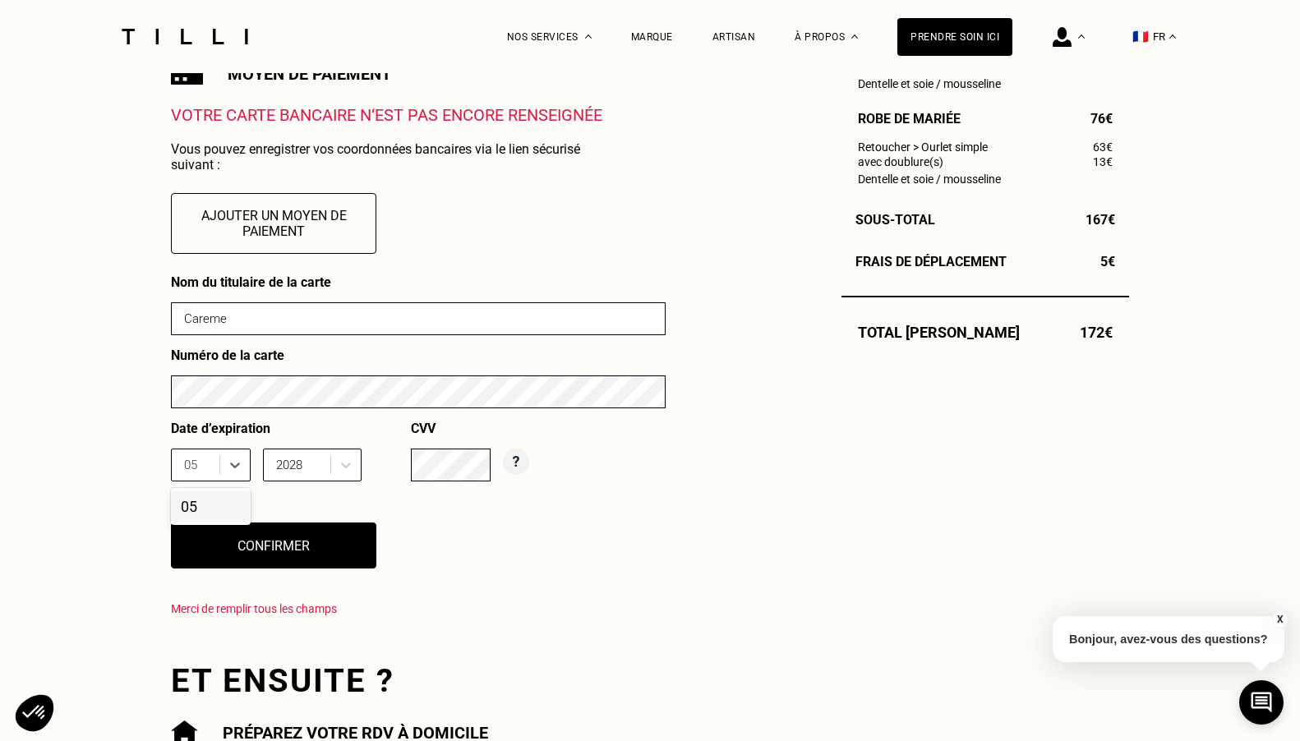
click at [217, 506] on div "05" at bounding box center [211, 506] width 80 height 30
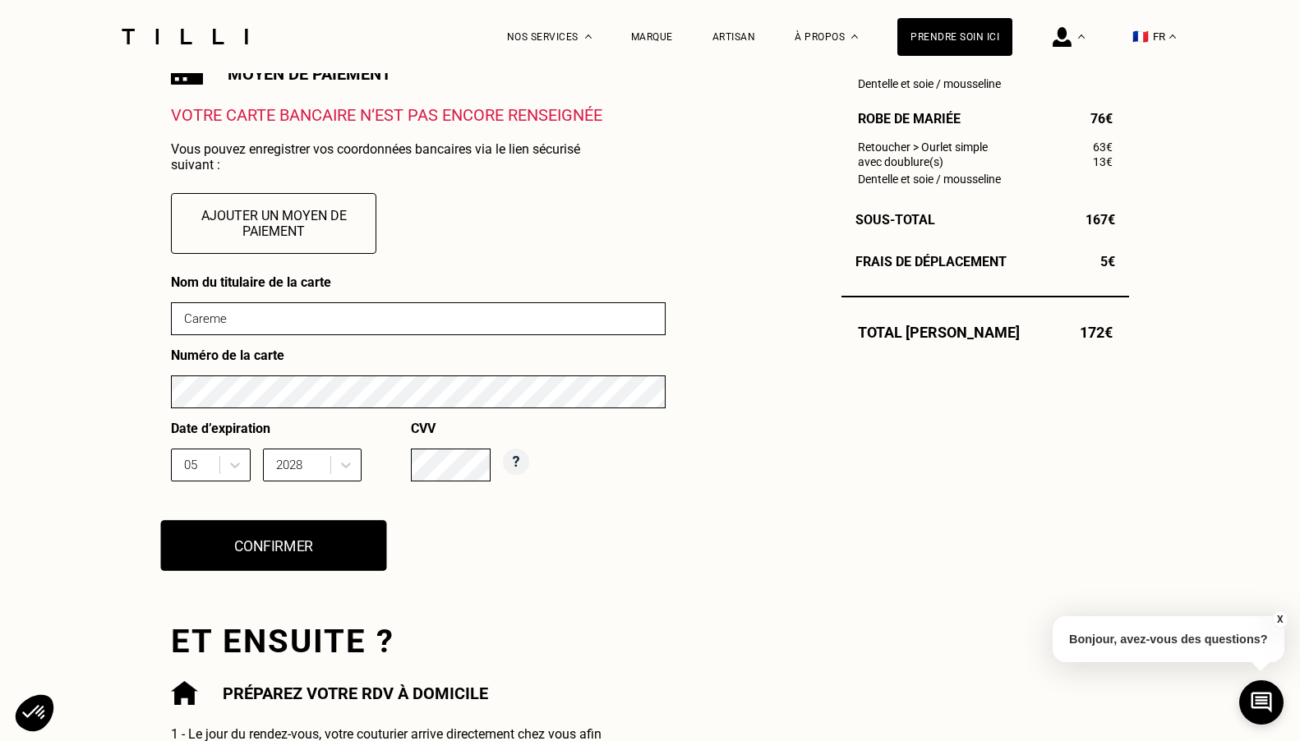
click at [329, 545] on button "Confirmer" at bounding box center [274, 545] width 226 height 51
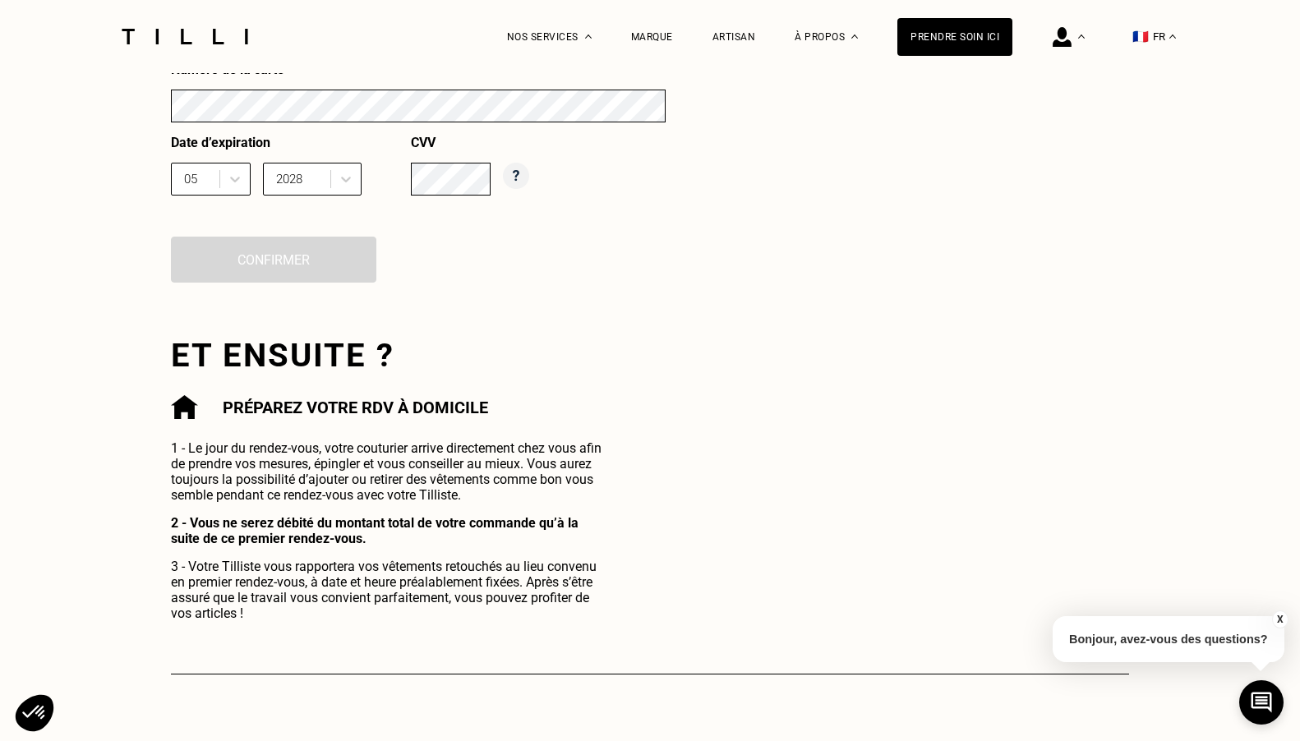
scroll to position [896, 0]
